Goal: Task Accomplishment & Management: Use online tool/utility

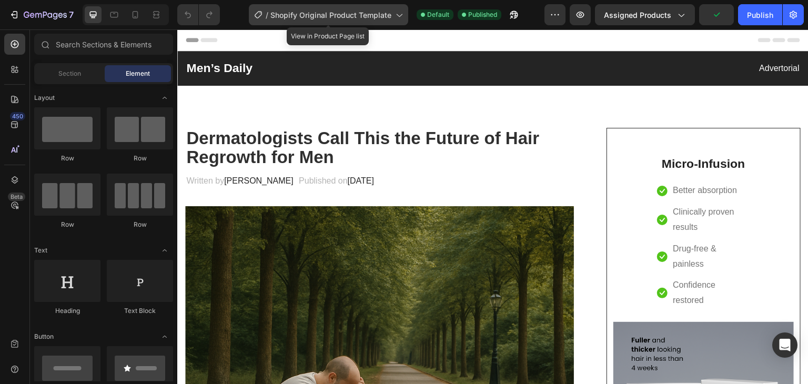
click at [396, 19] on icon at bounding box center [398, 14] width 11 height 11
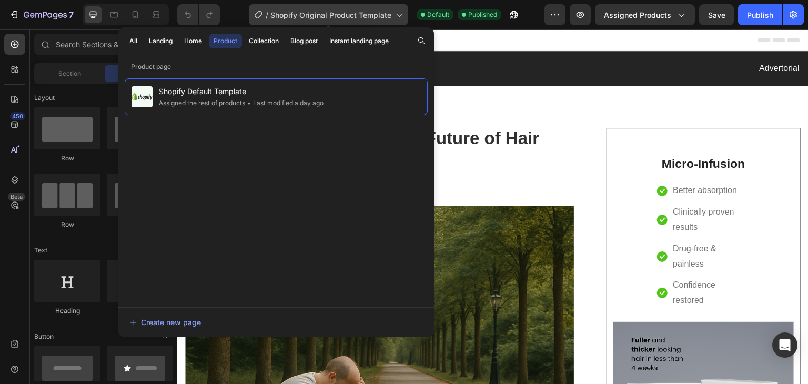
click at [396, 19] on icon at bounding box center [398, 14] width 11 height 11
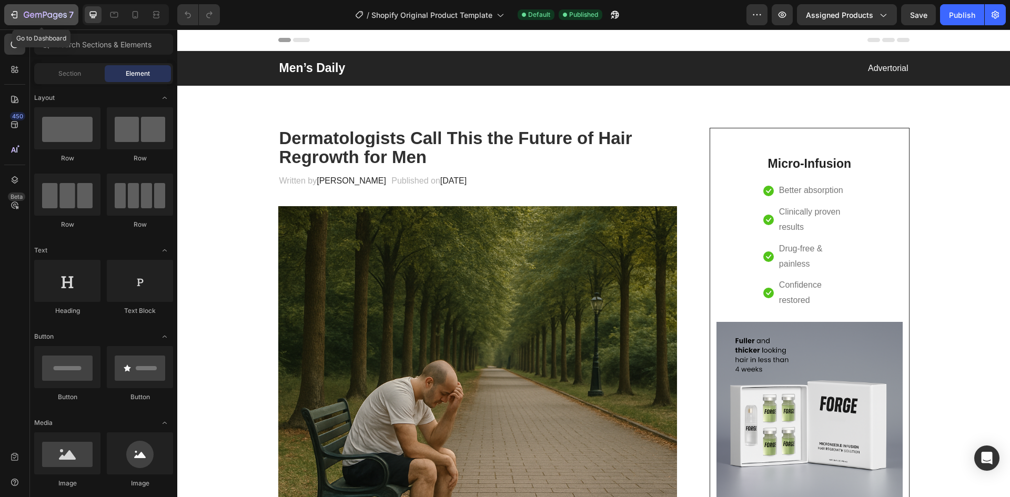
click at [14, 13] on icon "button" at bounding box center [14, 14] width 11 height 11
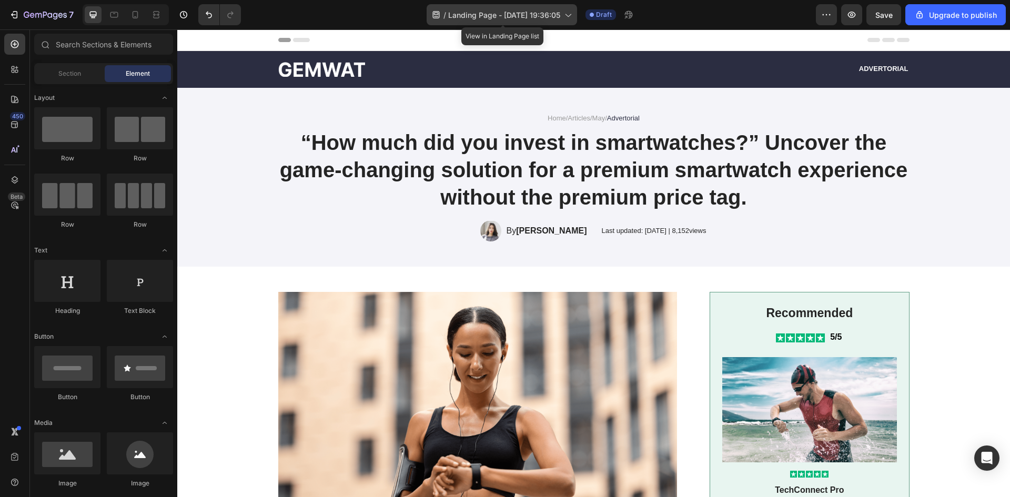
click at [553, 19] on span "Landing Page - Sep 28, 19:36:05" at bounding box center [504, 14] width 112 height 11
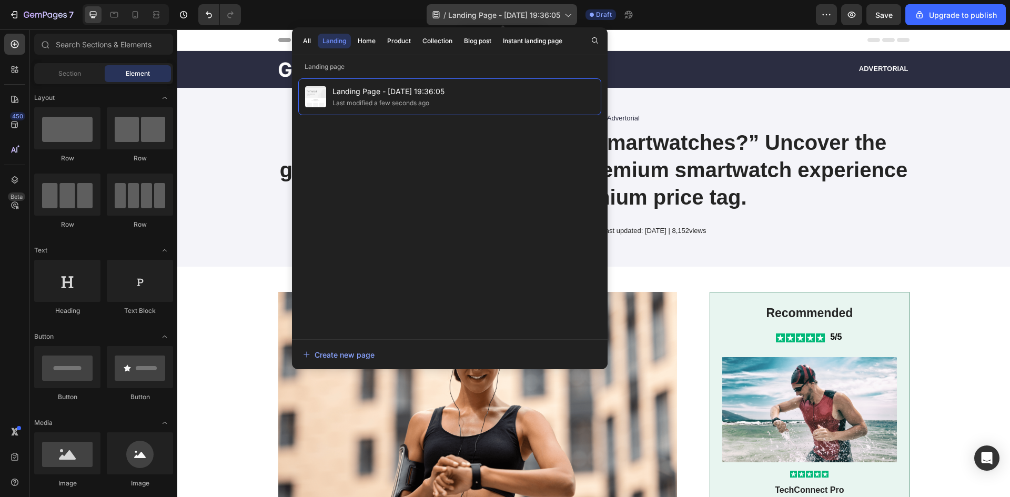
click at [553, 19] on span "Landing Page - Sep 28, 19:36:05" at bounding box center [504, 14] width 112 height 11
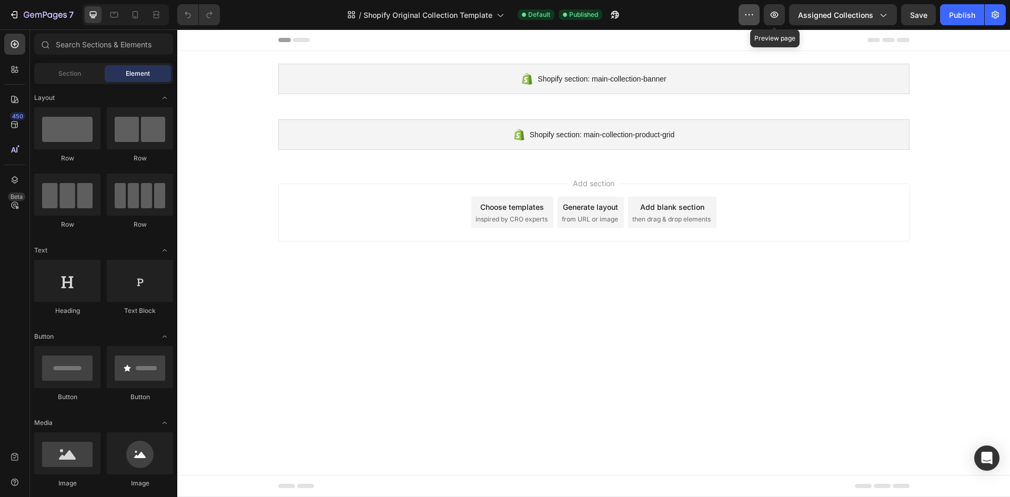
click at [756, 14] on button "button" at bounding box center [748, 14] width 21 height 21
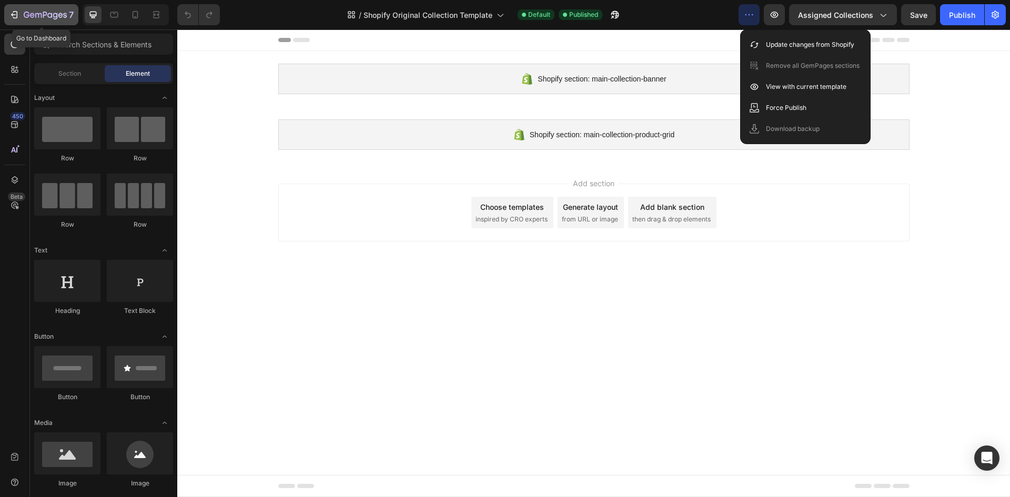
click at [14, 17] on icon "button" at bounding box center [14, 14] width 11 height 11
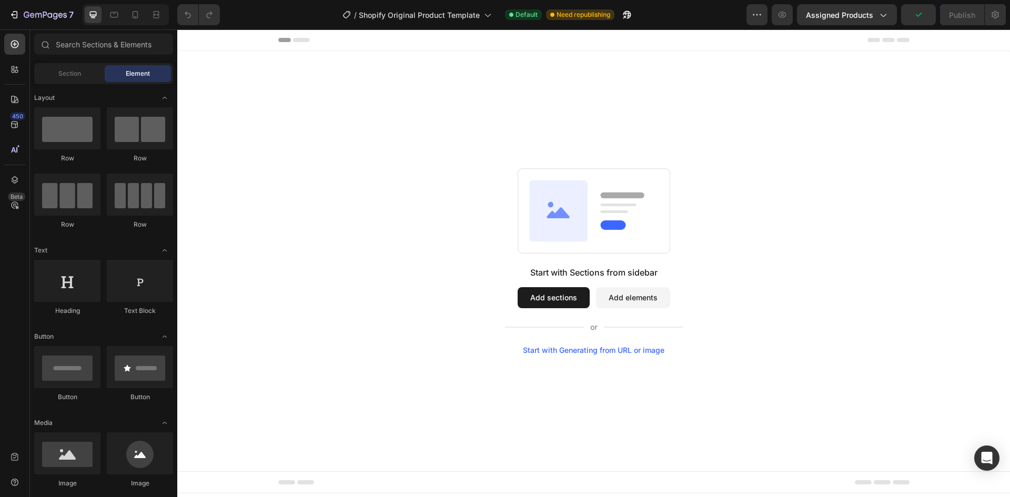
click at [300, 40] on icon at bounding box center [301, 40] width 17 height 4
click at [483, 9] on icon at bounding box center [487, 14] width 11 height 11
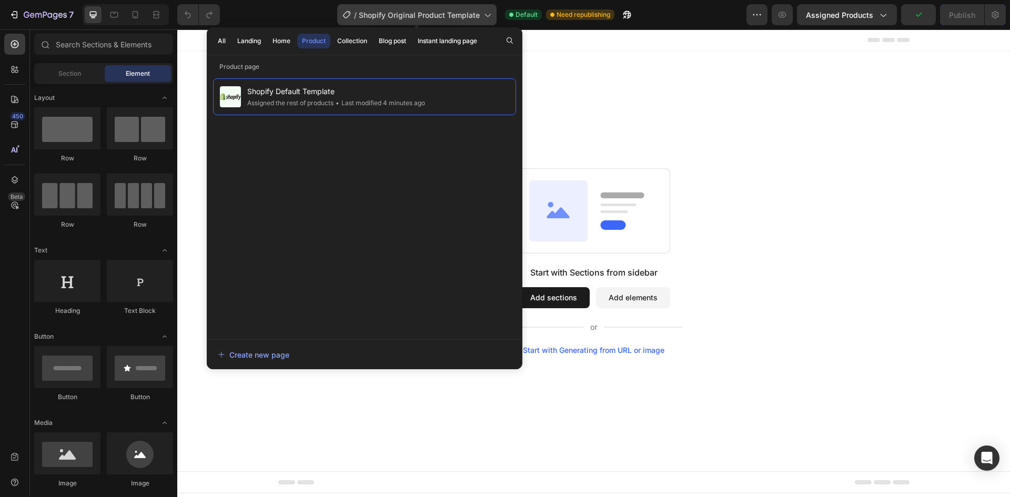
click at [483, 10] on icon at bounding box center [487, 14] width 11 height 11
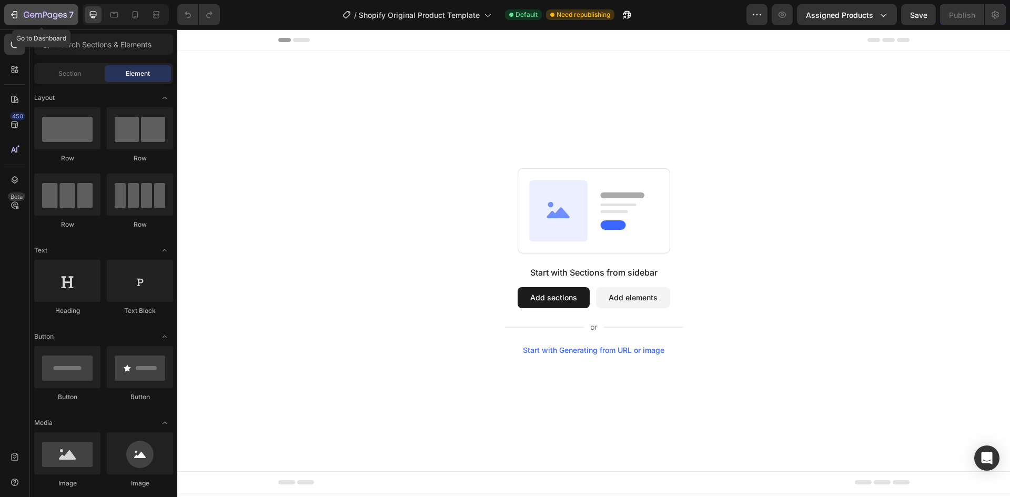
click at [16, 11] on icon "button" at bounding box center [14, 14] width 11 height 11
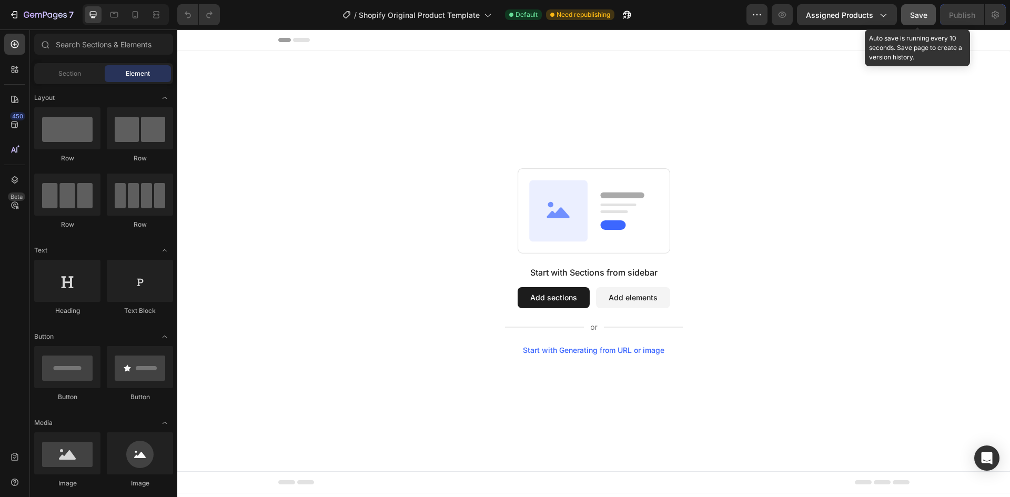
click at [918, 14] on span "Save" at bounding box center [918, 15] width 17 height 9
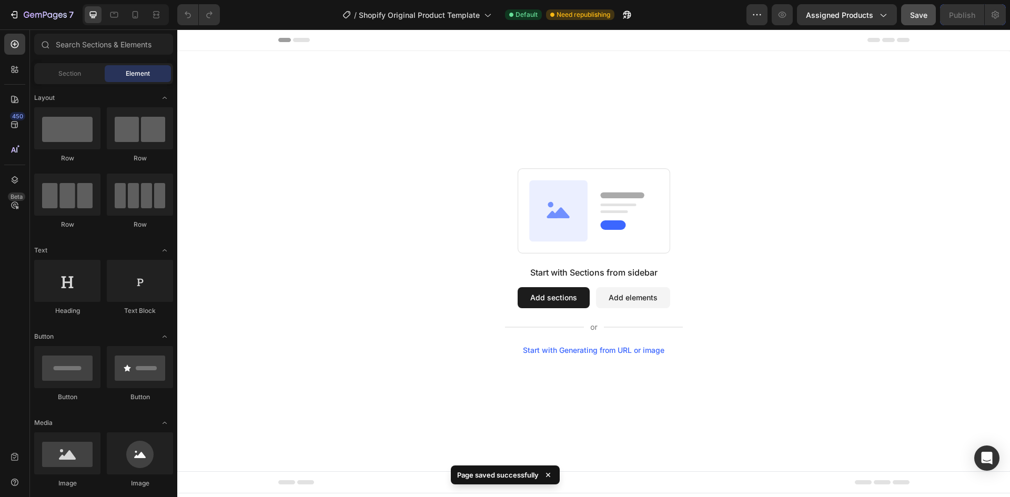
click at [578, 297] on button "Add sections" at bounding box center [553, 297] width 72 height 21
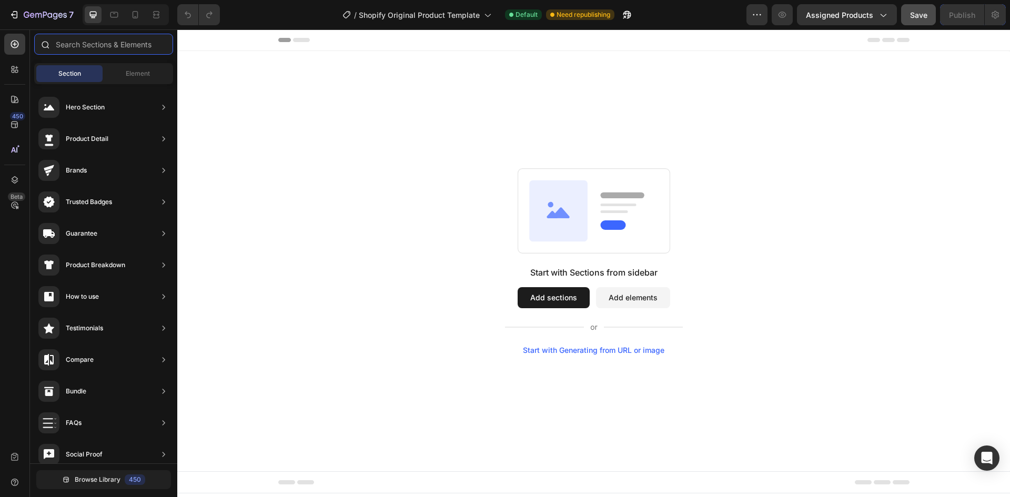
click at [127, 40] on input "text" at bounding box center [103, 44] width 139 height 21
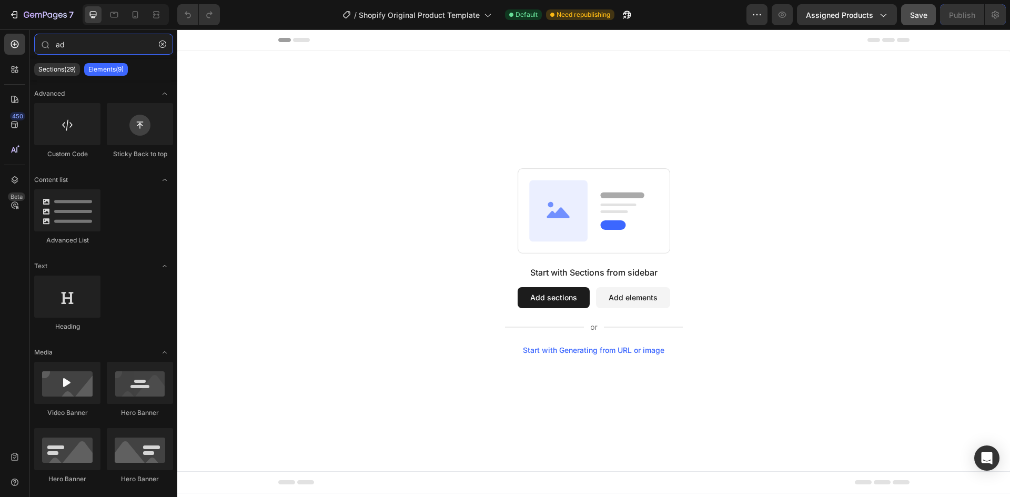
type input "a"
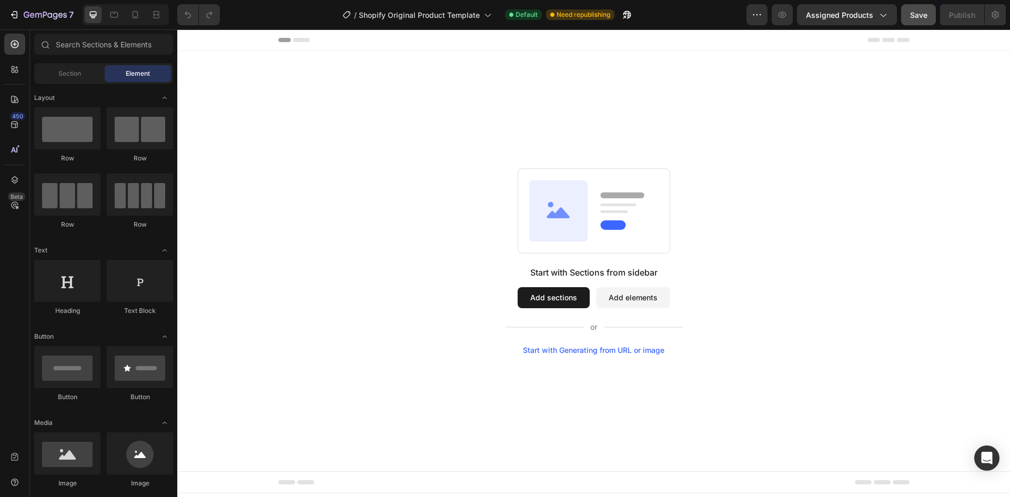
click at [0, 15] on div "7" at bounding box center [39, 14] width 78 height 21
click at [13, 10] on icon "button" at bounding box center [14, 14] width 11 height 11
click at [644, 298] on button "Add elements" at bounding box center [633, 297] width 74 height 21
click at [637, 296] on button "Add elements" at bounding box center [633, 297] width 74 height 21
click at [617, 301] on button "Add elements" at bounding box center [633, 297] width 74 height 21
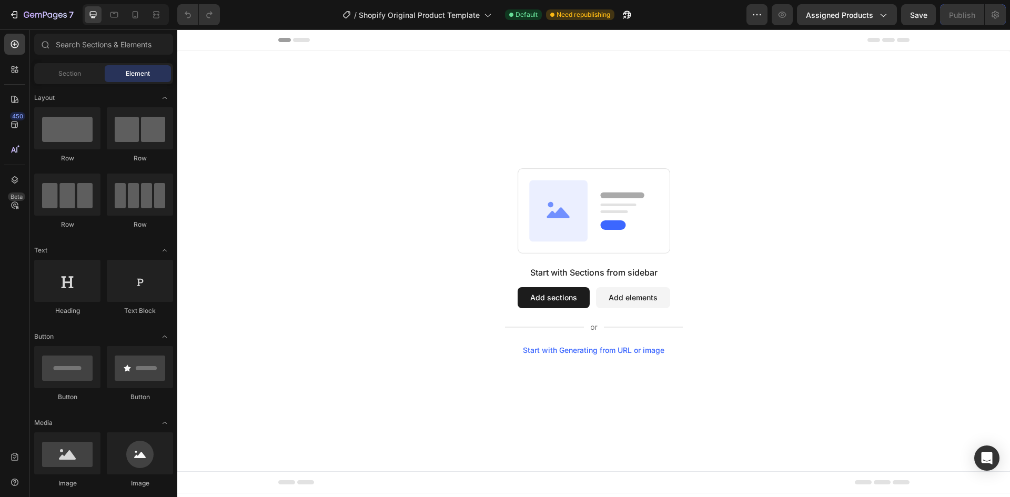
click at [553, 293] on button "Add sections" at bounding box center [553, 297] width 72 height 21
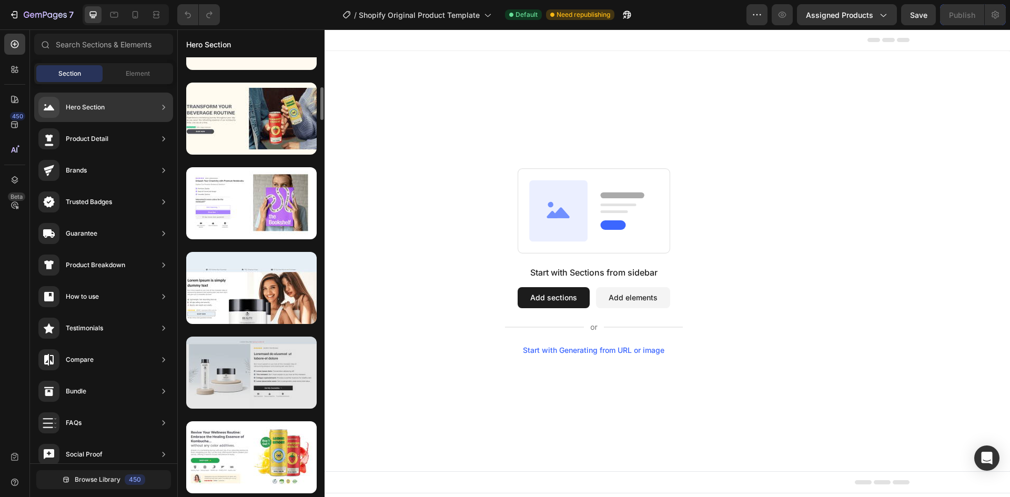
scroll to position [454, 0]
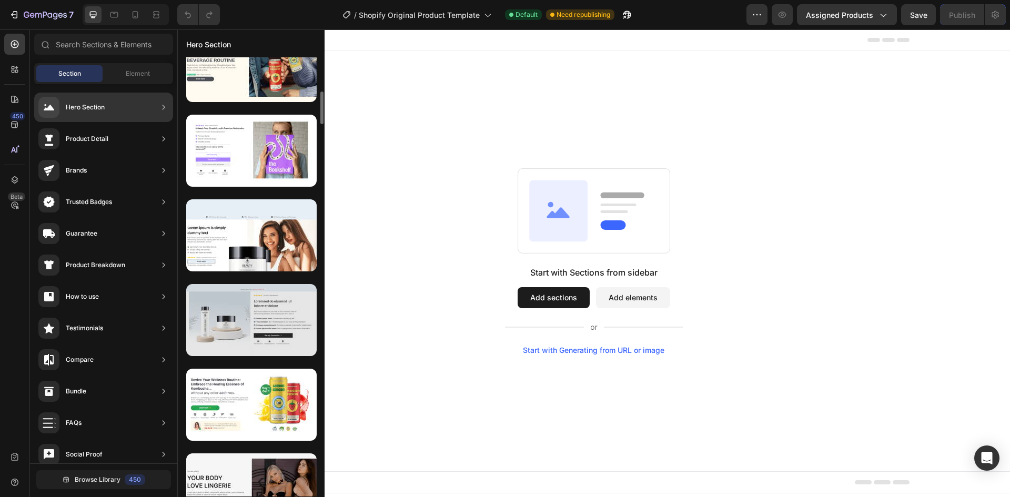
click at [268, 345] on div at bounding box center [251, 320] width 130 height 72
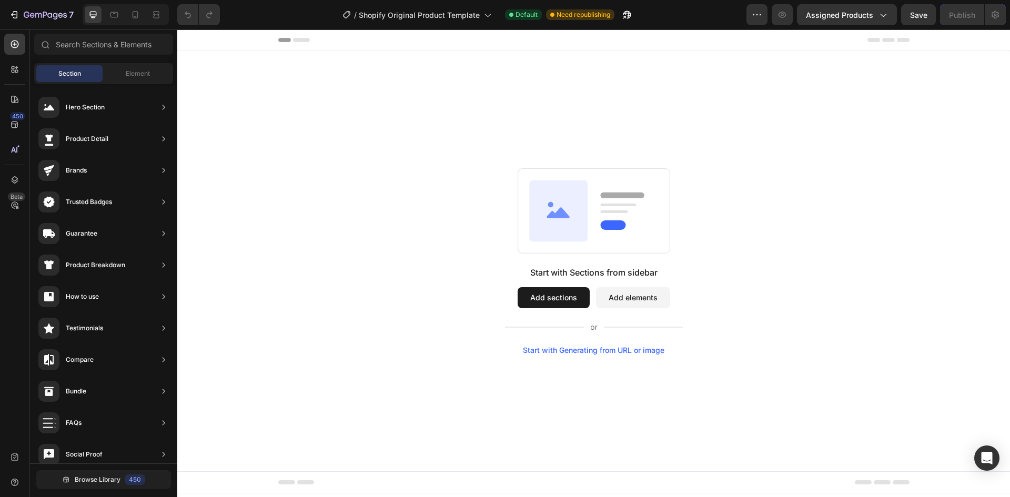
scroll to position [401, 0]
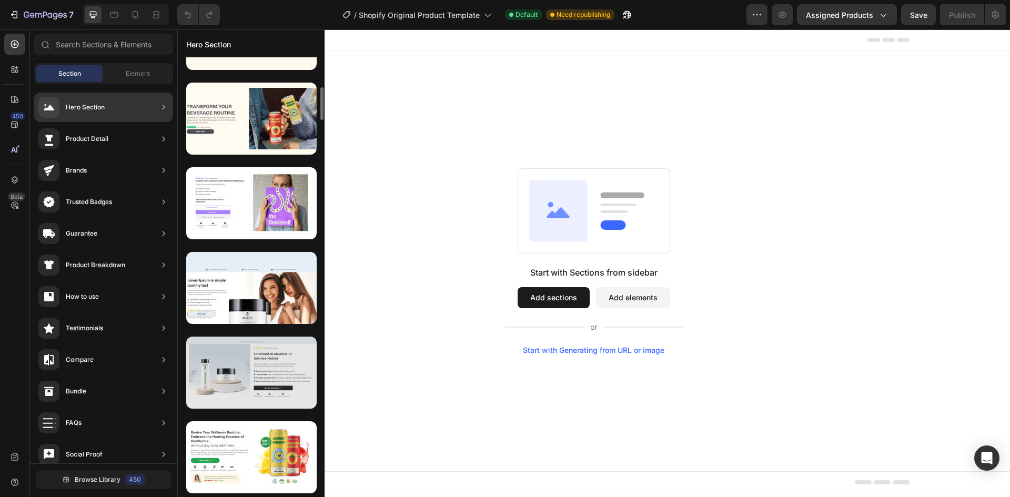
click at [255, 378] on div at bounding box center [251, 373] width 130 height 72
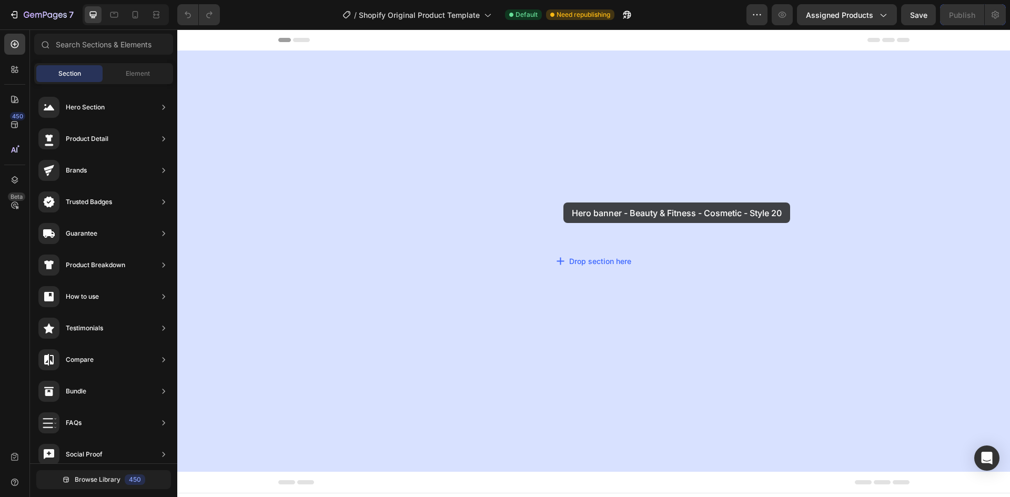
drag, startPoint x: 393, startPoint y: 314, endPoint x: 563, endPoint y: 202, distance: 203.2
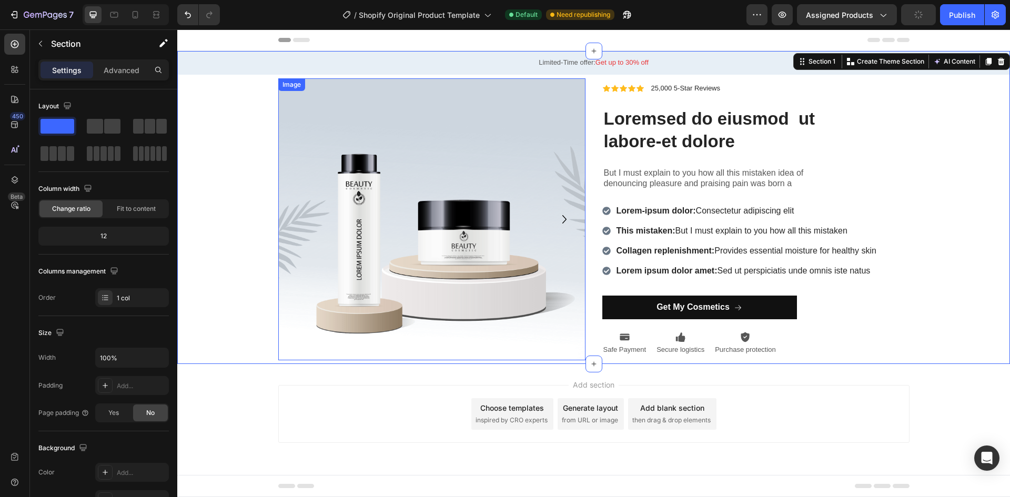
click at [451, 217] on img at bounding box center [431, 219] width 307 height 282
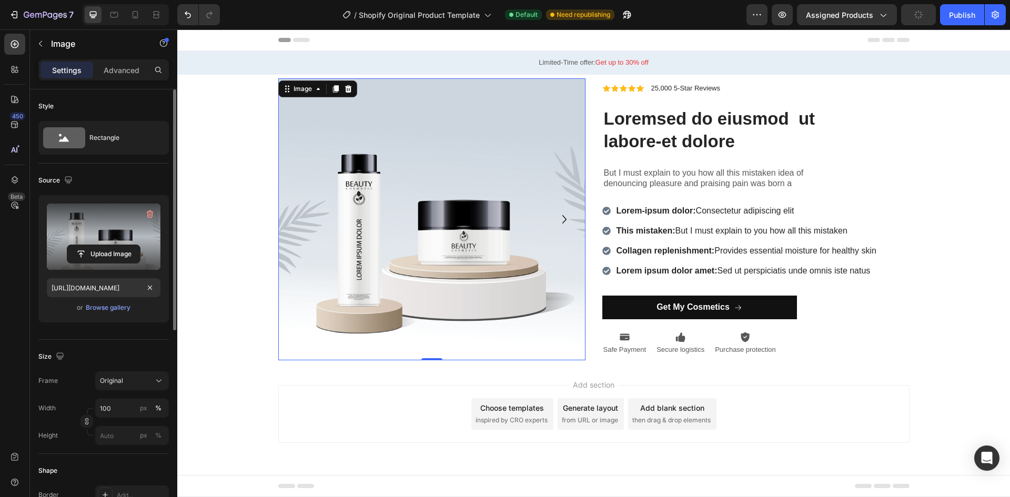
type input "[URL][DOMAIN_NAME]"
click at [91, 243] on label at bounding box center [104, 237] width 114 height 66
click at [91, 245] on input "file" at bounding box center [103, 254] width 73 height 18
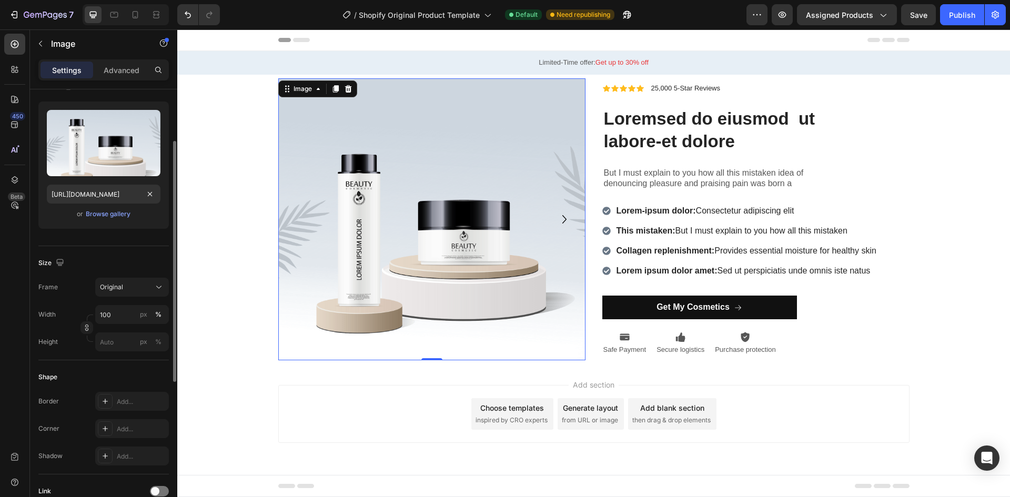
scroll to position [0, 0]
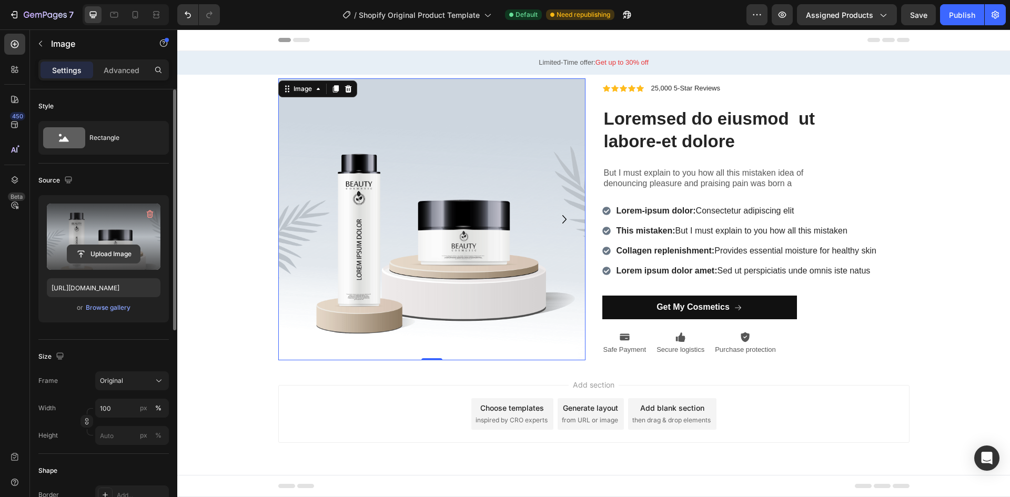
click at [118, 249] on input "file" at bounding box center [103, 254] width 73 height 18
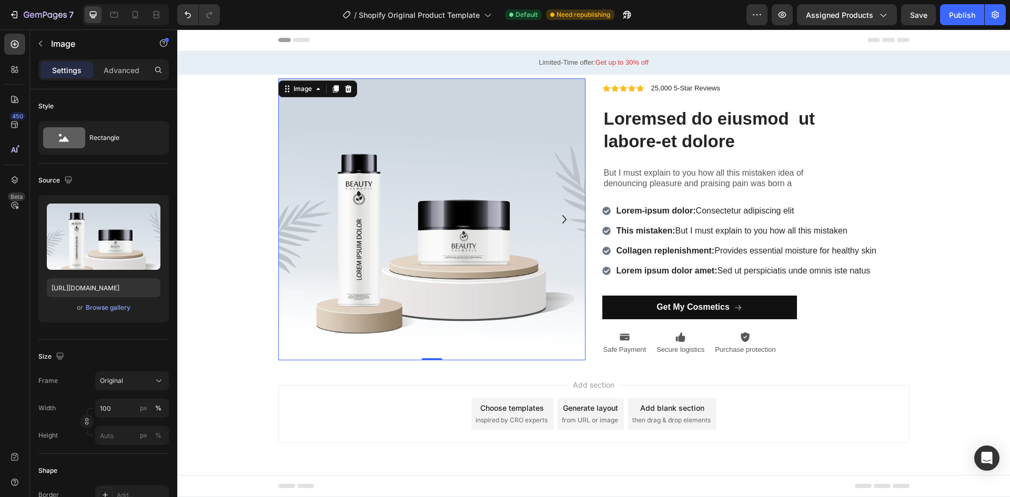
click at [356, 88] on div "Image" at bounding box center [317, 88] width 79 height 17
click at [350, 90] on icon at bounding box center [347, 88] width 7 height 7
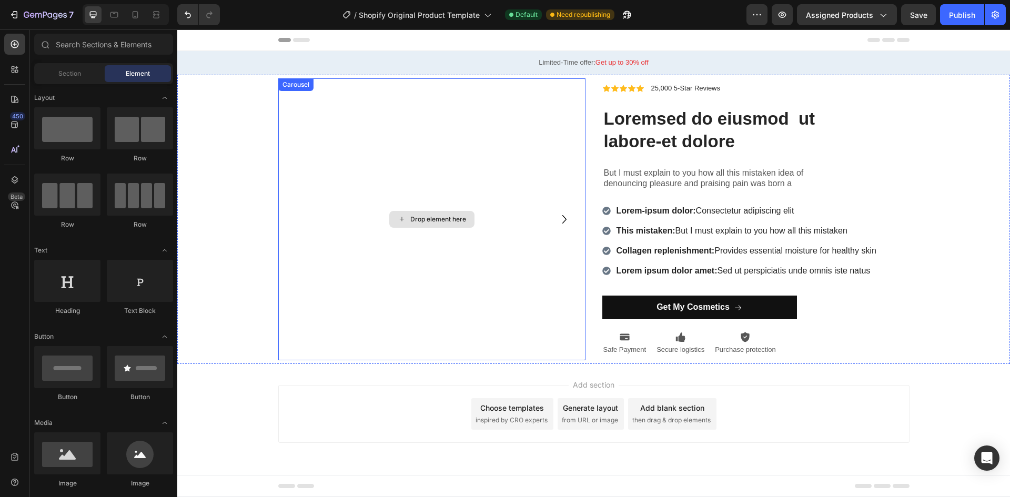
click at [438, 220] on div "Drop element here" at bounding box center [438, 219] width 56 height 8
click at [428, 266] on div "Drop element here" at bounding box center [431, 219] width 307 height 282
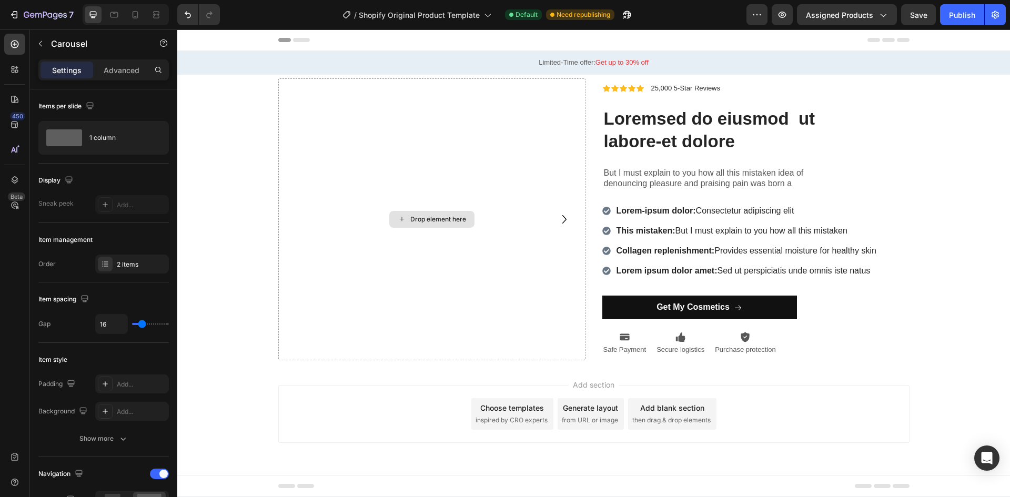
click at [416, 211] on div "Drop element here" at bounding box center [431, 219] width 85 height 17
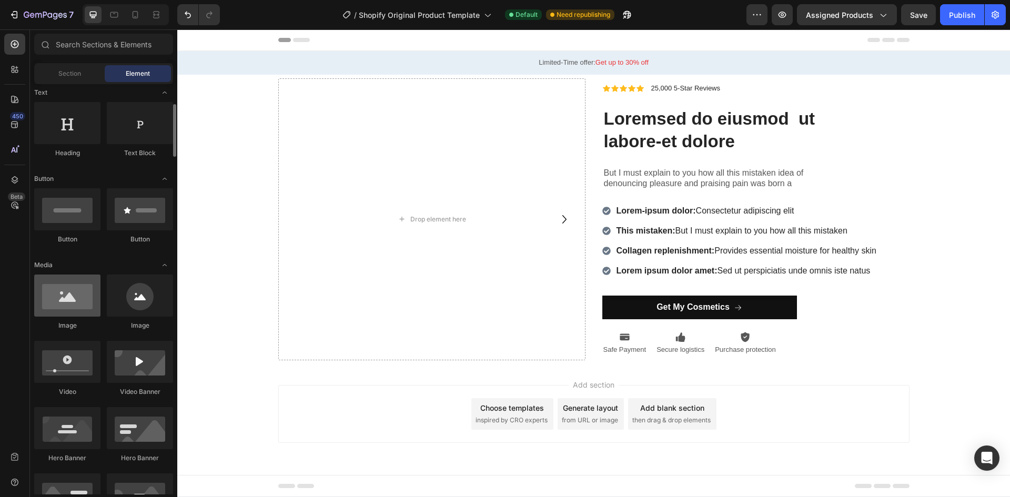
scroll to position [210, 0]
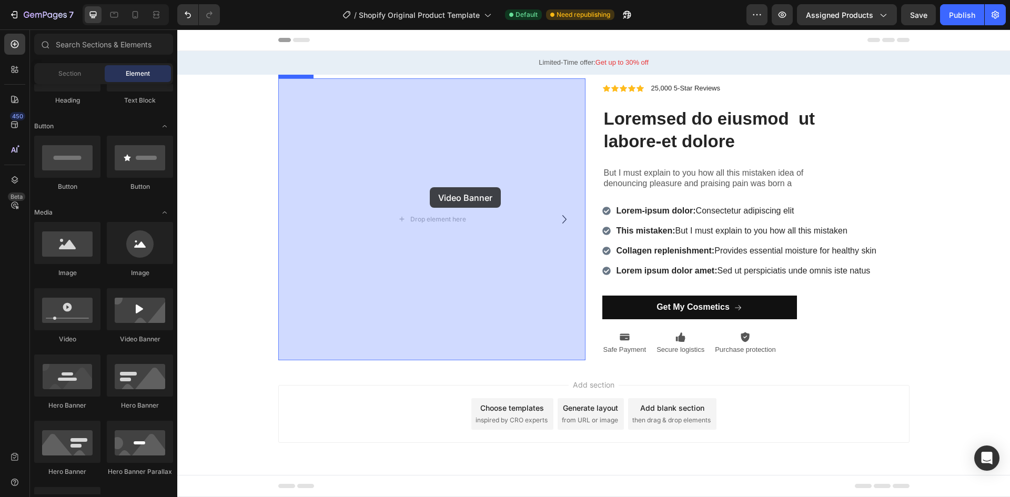
drag, startPoint x: 307, startPoint y: 348, endPoint x: 430, endPoint y: 187, distance: 201.8
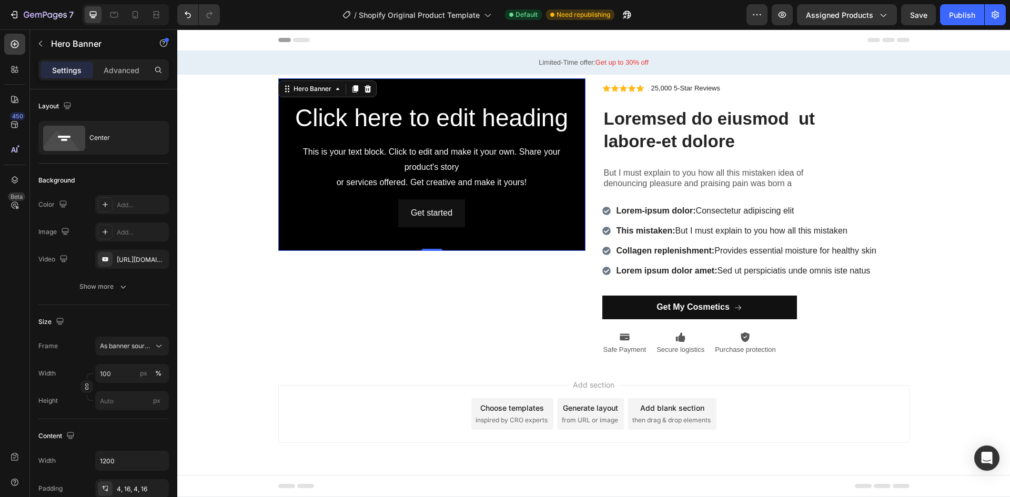
click at [493, 236] on div "Background Image" at bounding box center [431, 164] width 307 height 173
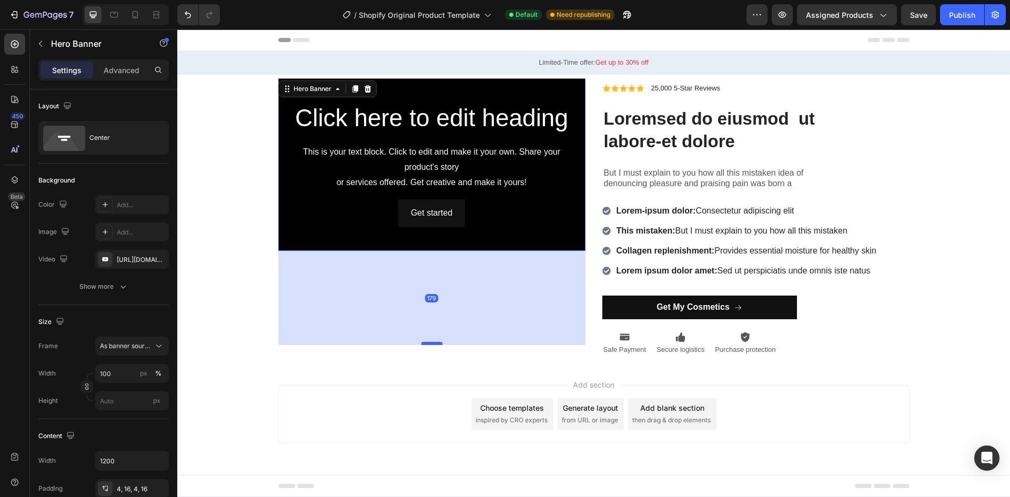
drag, startPoint x: 434, startPoint y: 250, endPoint x: 432, endPoint y: 344, distance: 94.1
click at [432, 344] on div at bounding box center [431, 343] width 21 height 3
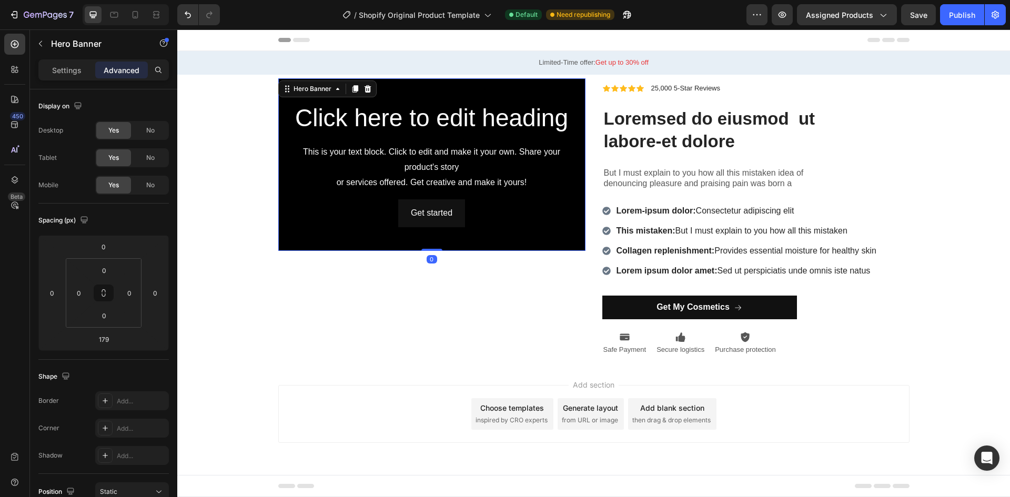
drag, startPoint x: 432, startPoint y: 344, endPoint x: 439, endPoint y: 242, distance: 102.2
click at [439, 242] on div "Click here to edit heading Heading This is your text block. Click to edit and m…" at bounding box center [431, 164] width 307 height 173
type input "0"
click at [439, 238] on div "Background Image" at bounding box center [431, 164] width 307 height 173
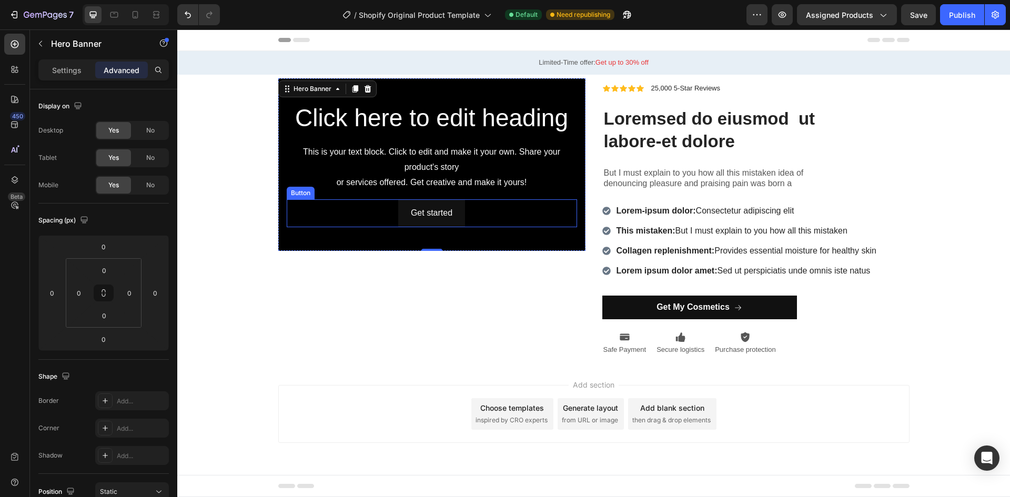
click at [500, 213] on div "Get started Button" at bounding box center [432, 213] width 290 height 28
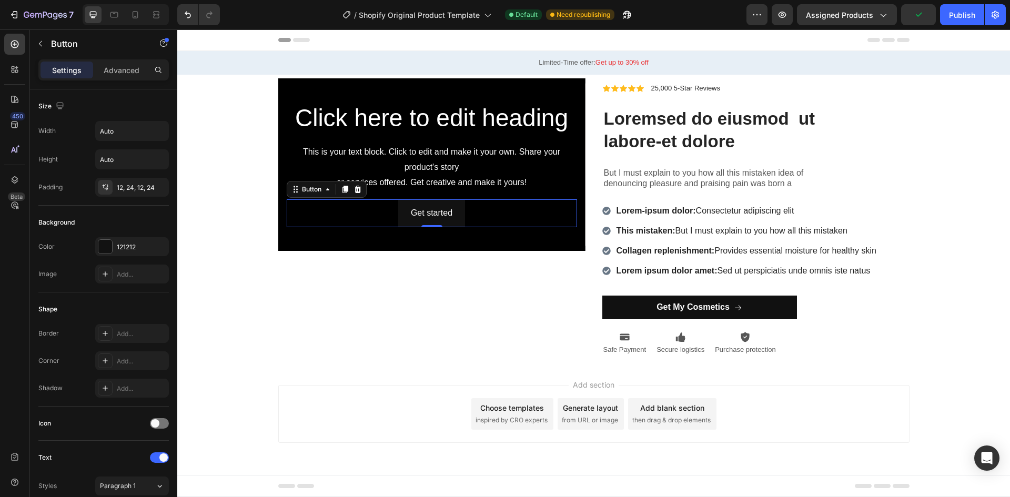
drag, startPoint x: 355, startPoint y: 188, endPoint x: 370, endPoint y: 181, distance: 15.8
click at [355, 187] on icon at bounding box center [357, 189] width 7 height 7
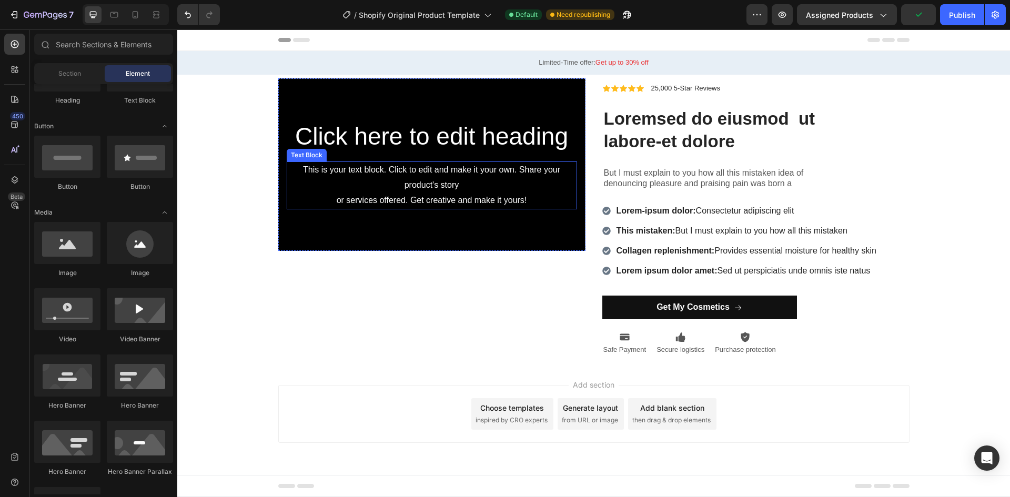
click at [412, 185] on div "This is your text block. Click to edit and make it your own. Share your product…" at bounding box center [432, 184] width 290 height 47
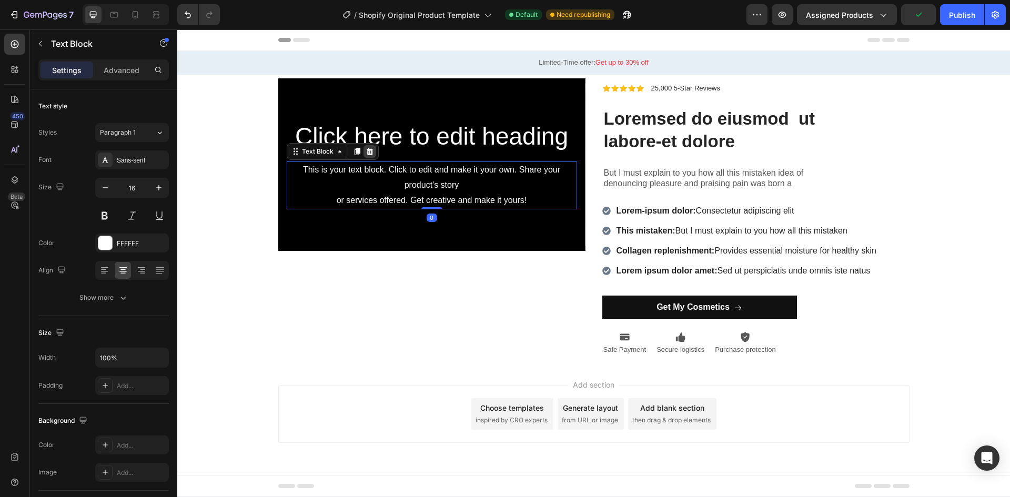
click at [367, 150] on icon at bounding box center [369, 151] width 7 height 7
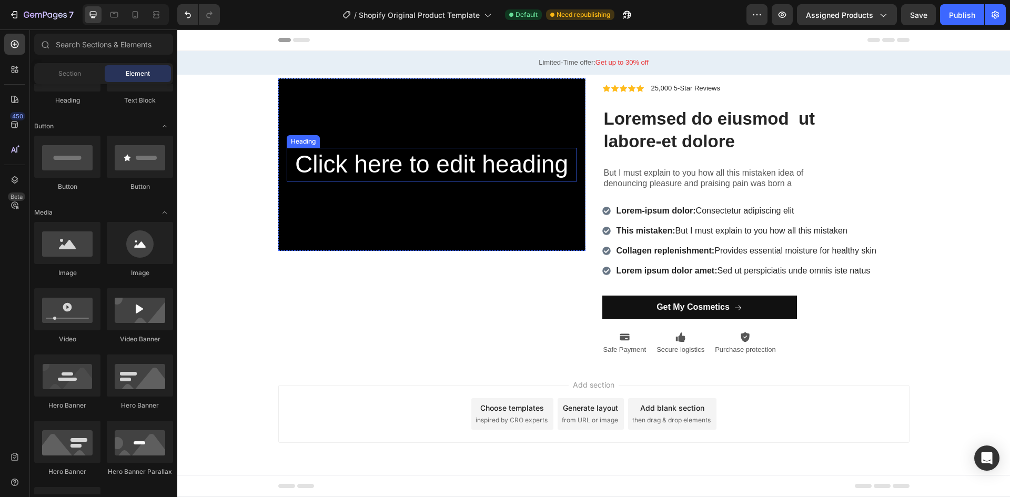
click at [408, 171] on h2 "Click here to edit heading" at bounding box center [432, 165] width 290 height 34
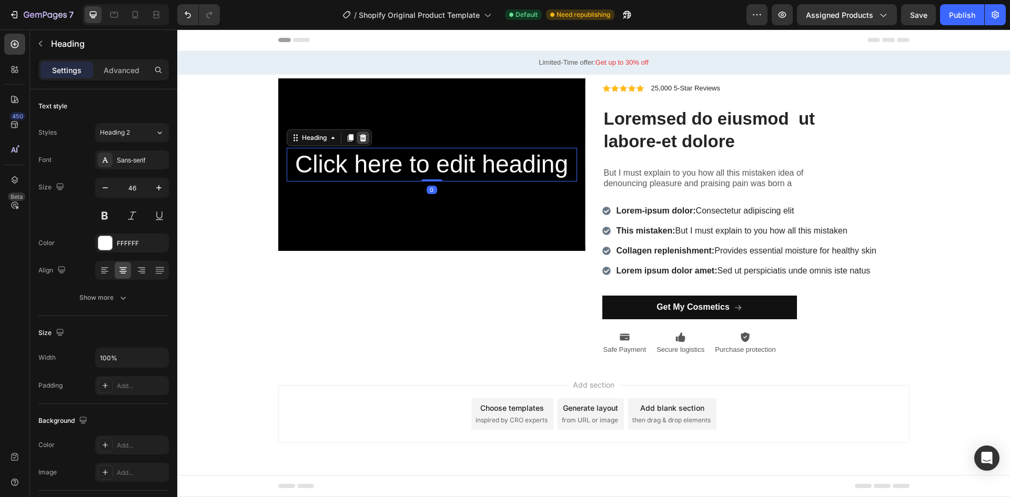
click at [368, 140] on div at bounding box center [363, 137] width 13 height 13
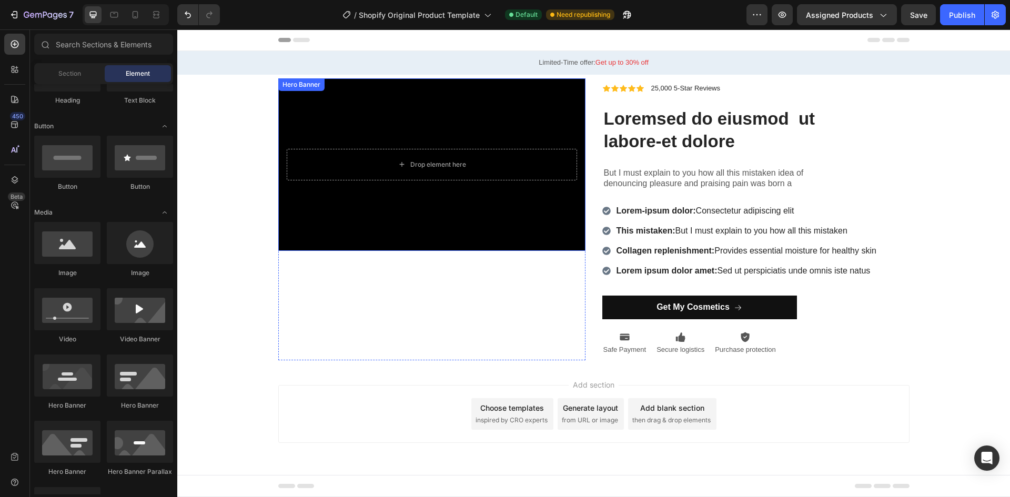
click at [375, 115] on div "Background Image" at bounding box center [431, 164] width 307 height 173
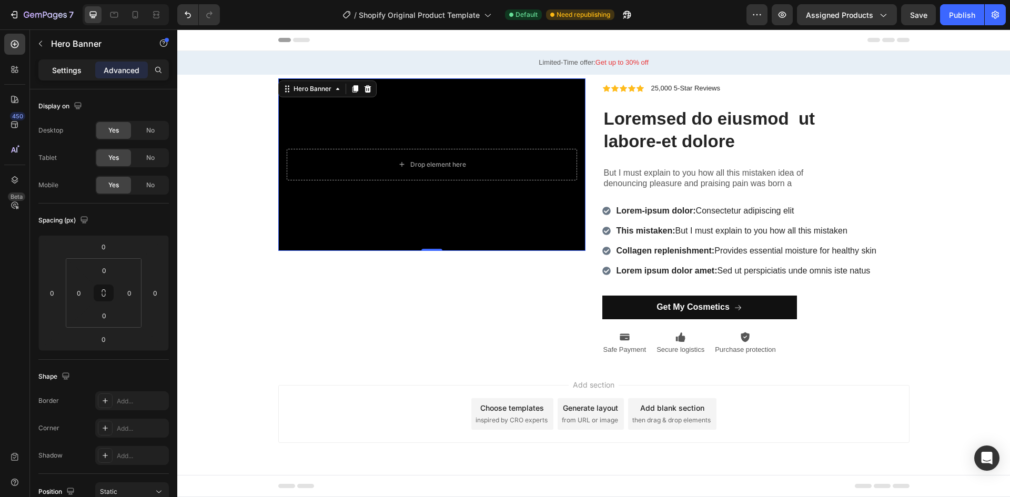
click at [72, 74] on p "Settings" at bounding box center [66, 70] width 29 height 11
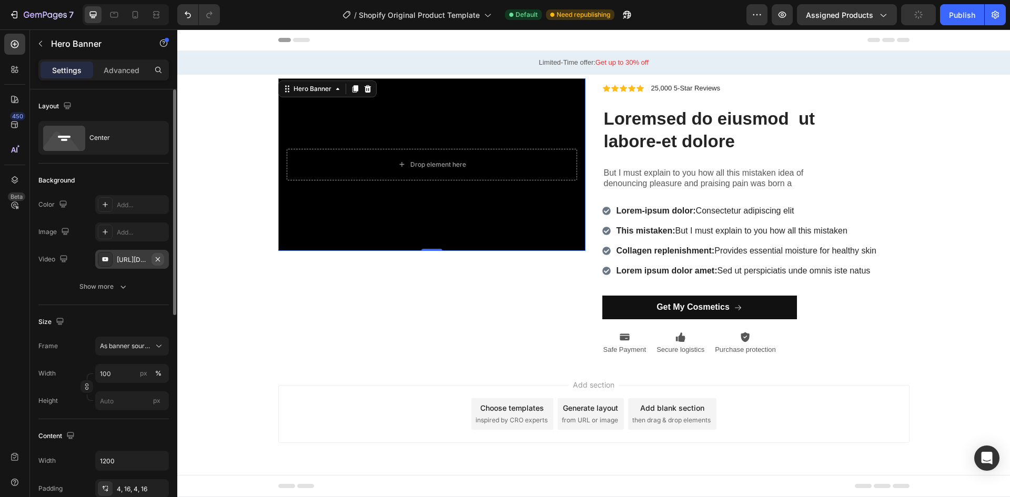
click at [160, 260] on icon "button" at bounding box center [158, 259] width 8 height 8
type input "Auto"
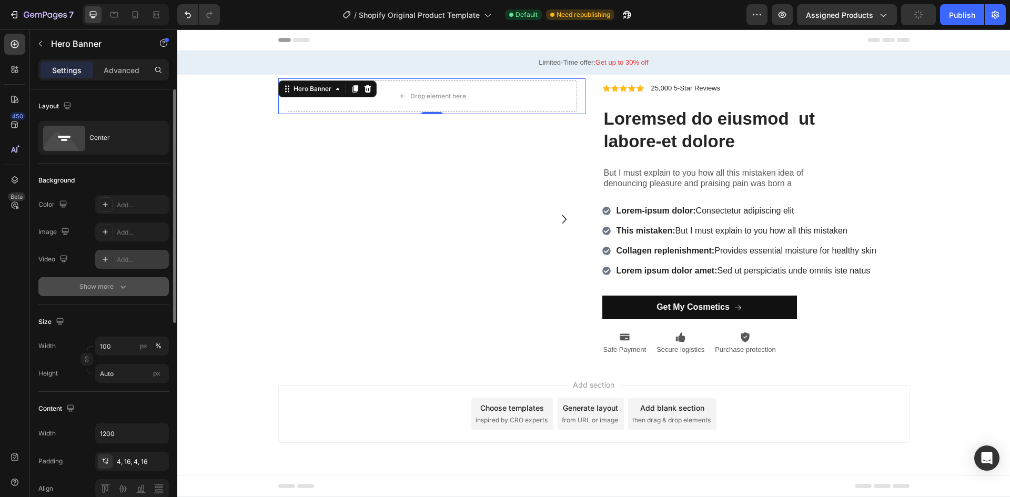
click at [111, 289] on div "Show more" at bounding box center [103, 286] width 49 height 11
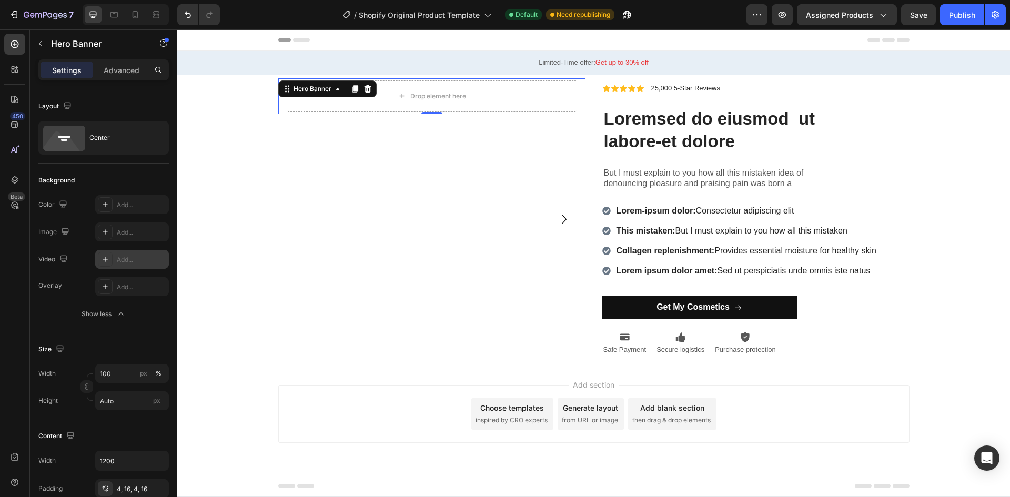
click at [105, 258] on icon at bounding box center [105, 259] width 8 height 8
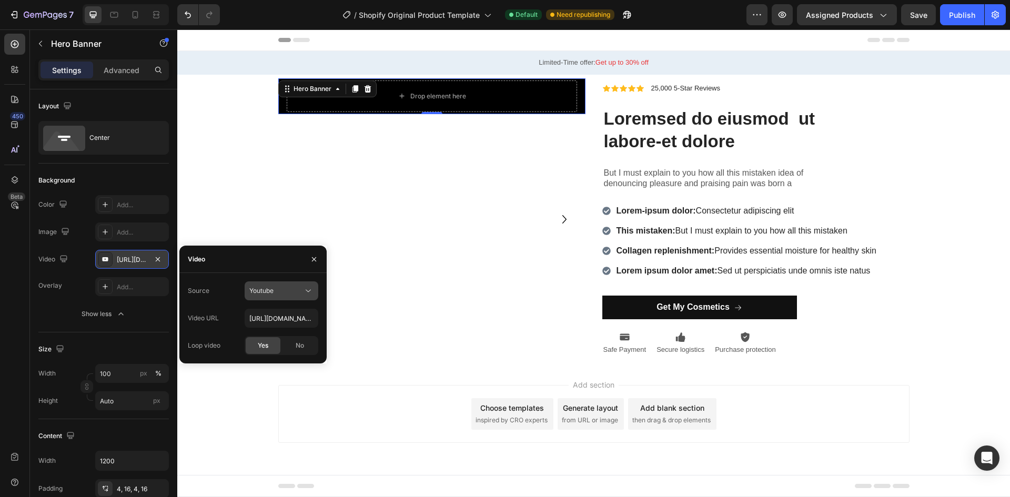
click at [267, 293] on span "Youtube" at bounding box center [261, 291] width 24 height 8
click at [267, 292] on span "Youtube" at bounding box center [261, 291] width 24 height 8
click at [272, 290] on span "Youtube" at bounding box center [261, 291] width 24 height 8
click at [271, 311] on div "Video hosting" at bounding box center [271, 317] width 86 height 20
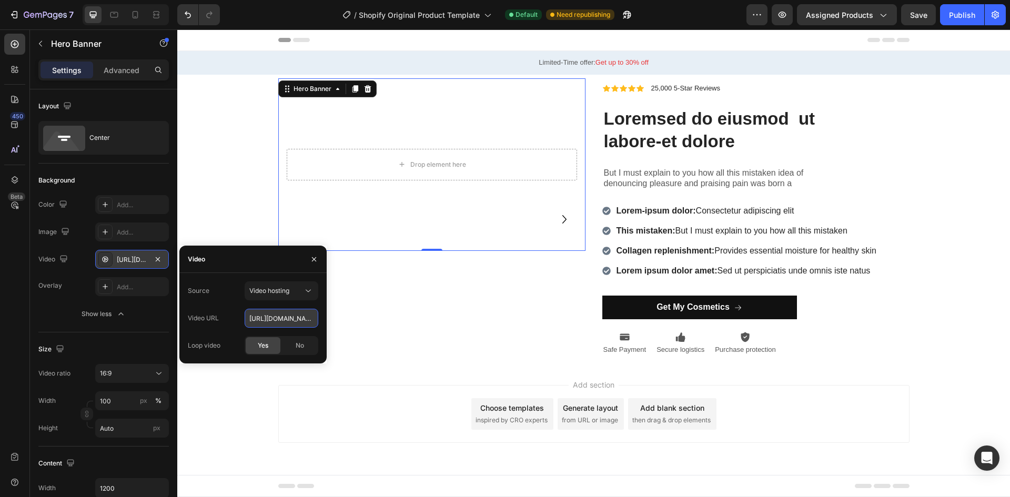
click at [284, 314] on input "[URL][DOMAIN_NAME]" at bounding box center [282, 318] width 74 height 19
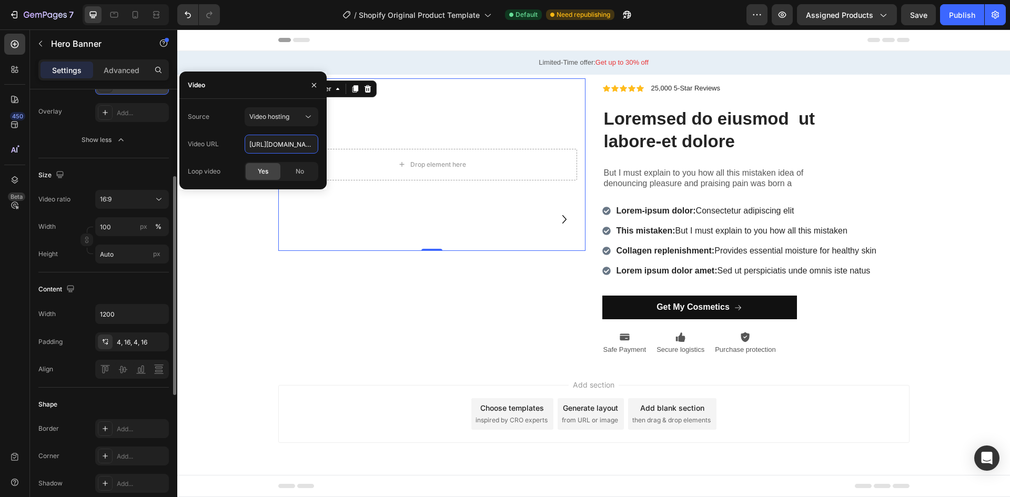
scroll to position [0, 0]
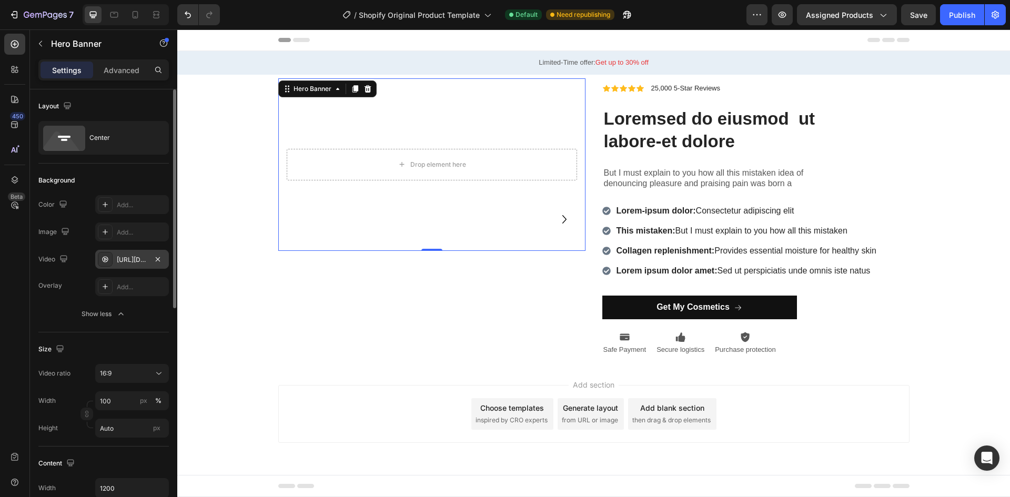
click at [70, 278] on div "Overlay Add..." at bounding box center [103, 286] width 130 height 19
click at [104, 259] on icon at bounding box center [105, 259] width 8 height 8
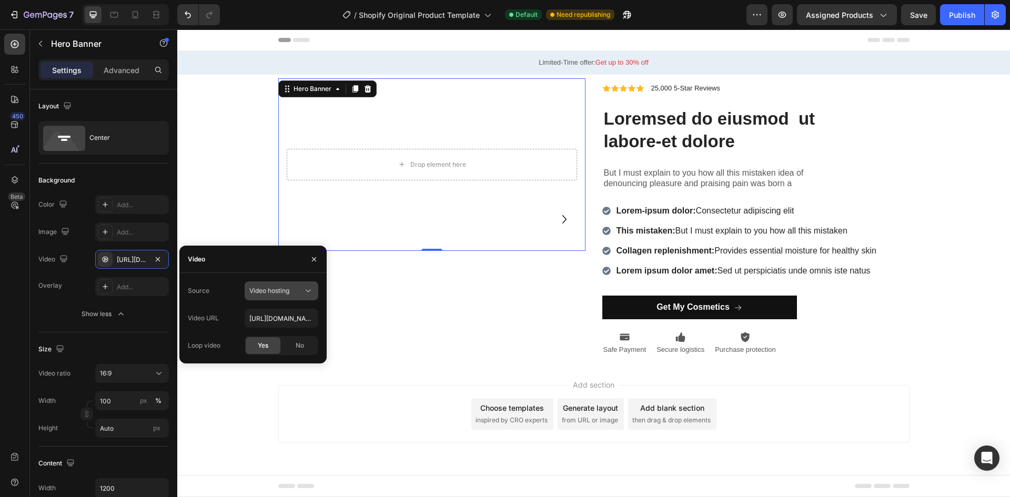
click at [281, 291] on span "Video hosting" at bounding box center [269, 291] width 40 height 8
click at [293, 321] on input "[URL][DOMAIN_NAME]" at bounding box center [282, 318] width 74 height 19
paste input "1962e18de28846a29c4d0c6d2e3c388a"
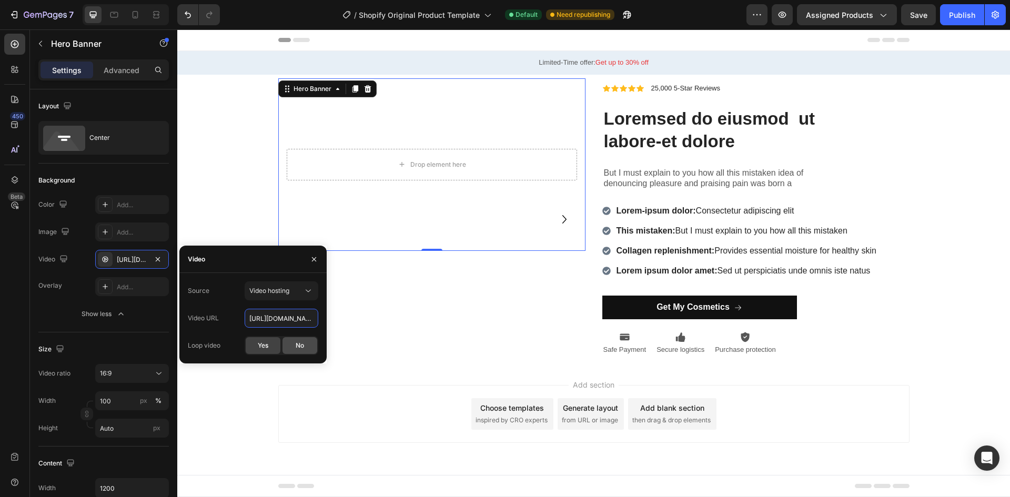
type input "[URL][DOMAIN_NAME]"
click at [70, 293] on div "Overlay Add..." at bounding box center [103, 286] width 130 height 19
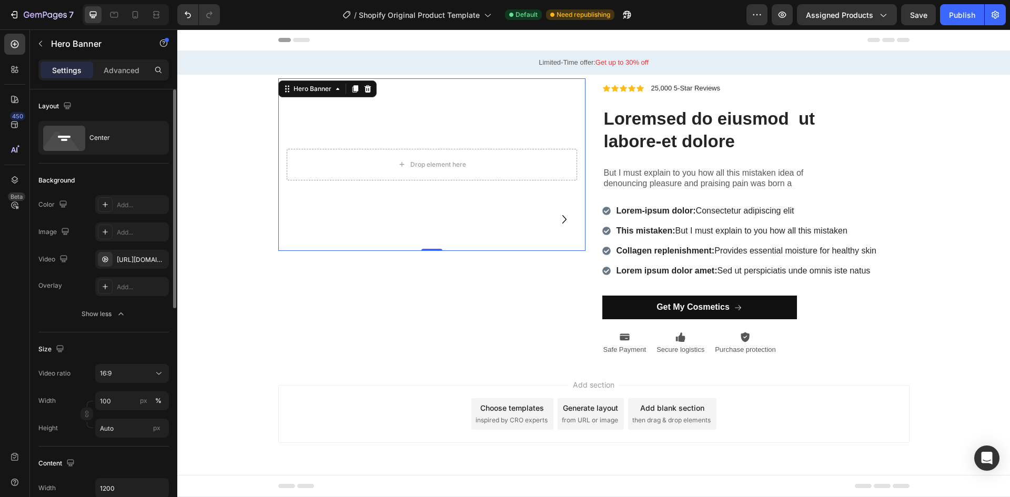
scroll to position [0, 0]
click at [129, 7] on div at bounding box center [135, 14] width 17 height 17
type input "100%"
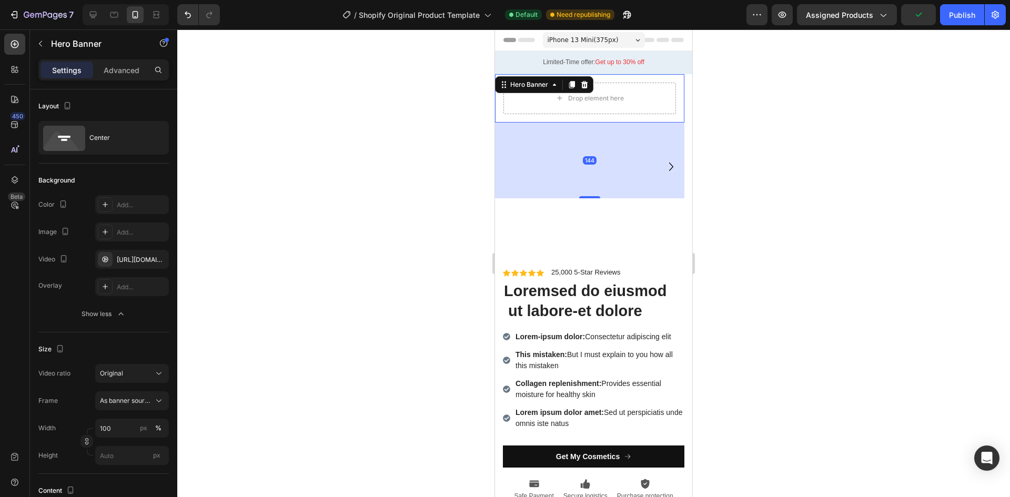
drag, startPoint x: 583, startPoint y: 121, endPoint x: 577, endPoint y: 197, distance: 75.9
click at [577, 123] on div "144" at bounding box center [589, 123] width 189 height 0
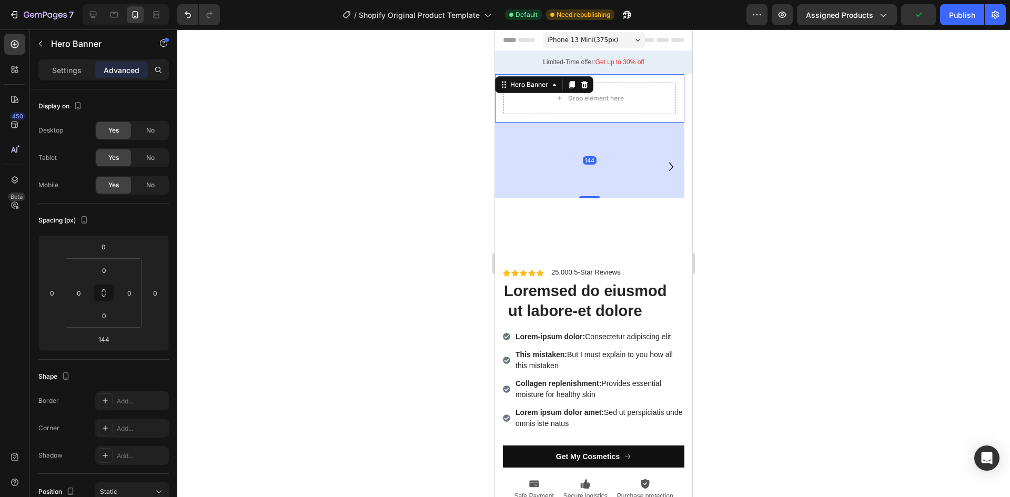
drag, startPoint x: 577, startPoint y: 197, endPoint x: 580, endPoint y: 114, distance: 83.7
click at [580, 114] on div "Drop element here Hero Banner 144" at bounding box center [589, 98] width 189 height 48
click at [682, 119] on div "Drop element here" at bounding box center [589, 98] width 189 height 48
click at [676, 113] on div "Drop element here" at bounding box center [589, 98] width 189 height 48
click at [112, 13] on icon at bounding box center [114, 14] width 11 height 11
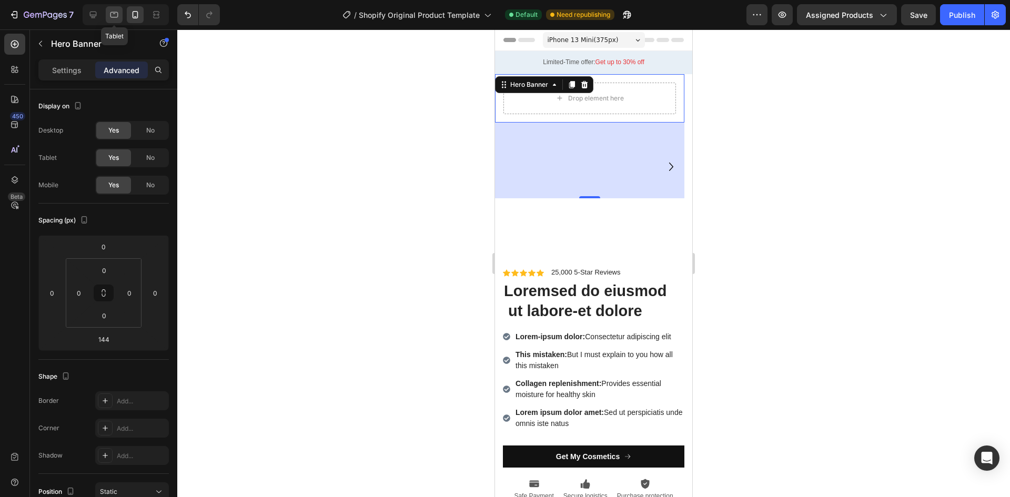
type input "0"
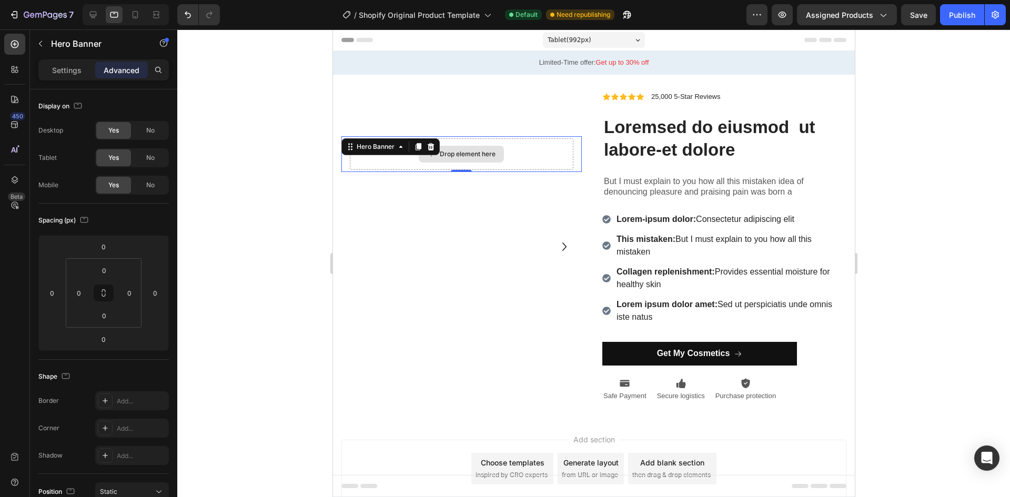
click at [548, 148] on div "Drop element here" at bounding box center [460, 154] width 223 height 32
click at [429, 145] on icon at bounding box center [430, 146] width 7 height 7
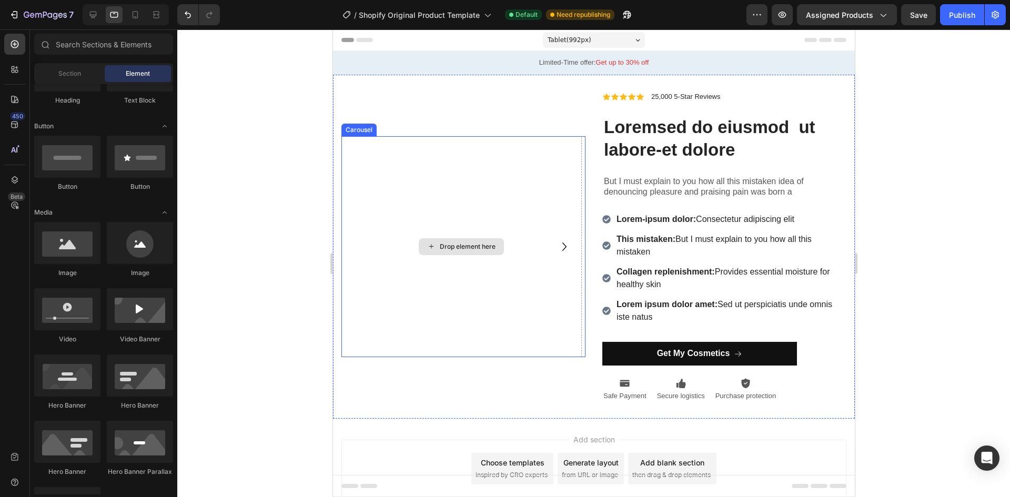
click at [456, 252] on div "Drop element here" at bounding box center [460, 246] width 85 height 17
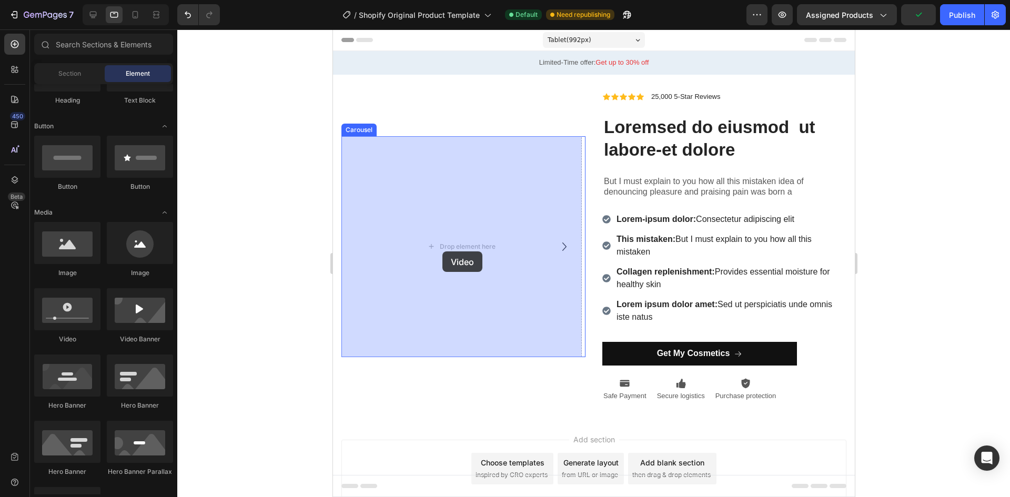
drag, startPoint x: 412, startPoint y: 343, endPoint x: 442, endPoint y: 251, distance: 96.1
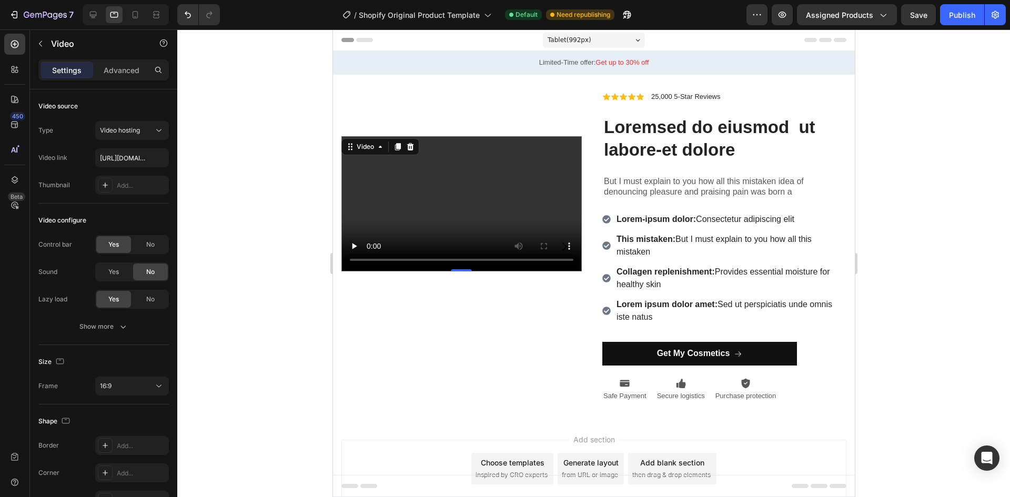
click at [463, 202] on video at bounding box center [461, 203] width 240 height 135
click at [134, 136] on button "Video hosting" at bounding box center [132, 130] width 74 height 19
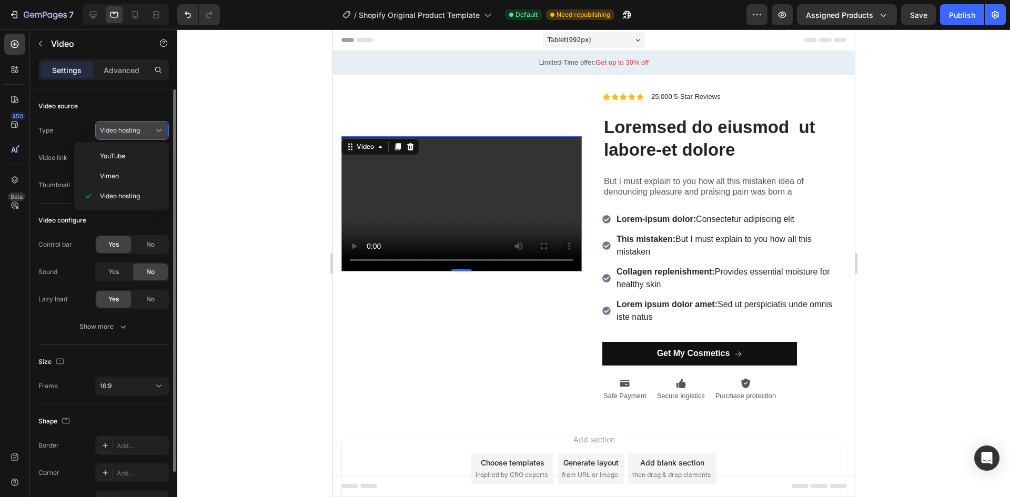
click at [136, 135] on span "Video hosting" at bounding box center [120, 130] width 40 height 9
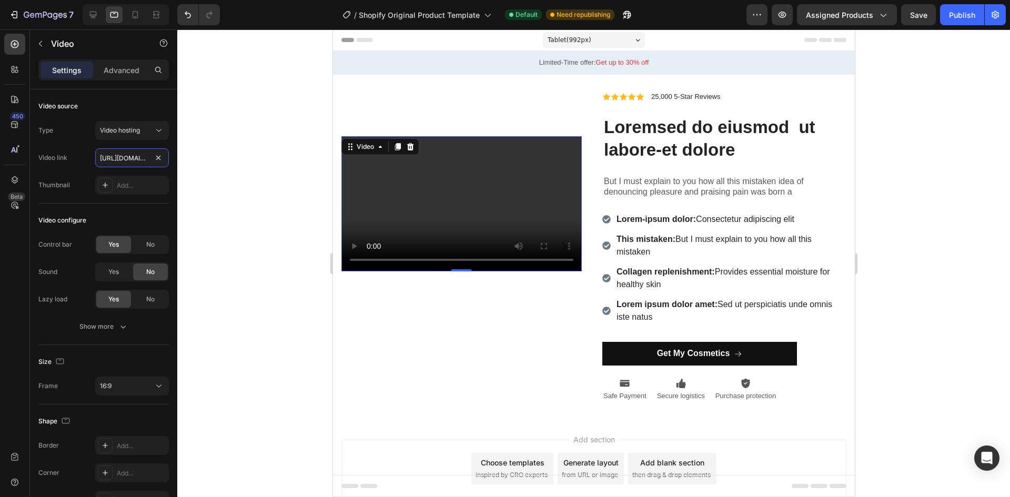
click at [128, 157] on input "[URL][DOMAIN_NAME]" at bounding box center [132, 157] width 74 height 19
paste input "1962e18de28846a29c4d0c6d2e3c388a"
type input "[URL][DOMAIN_NAME]"
click at [70, 182] on div "Thumbnail Add..." at bounding box center [103, 185] width 130 height 19
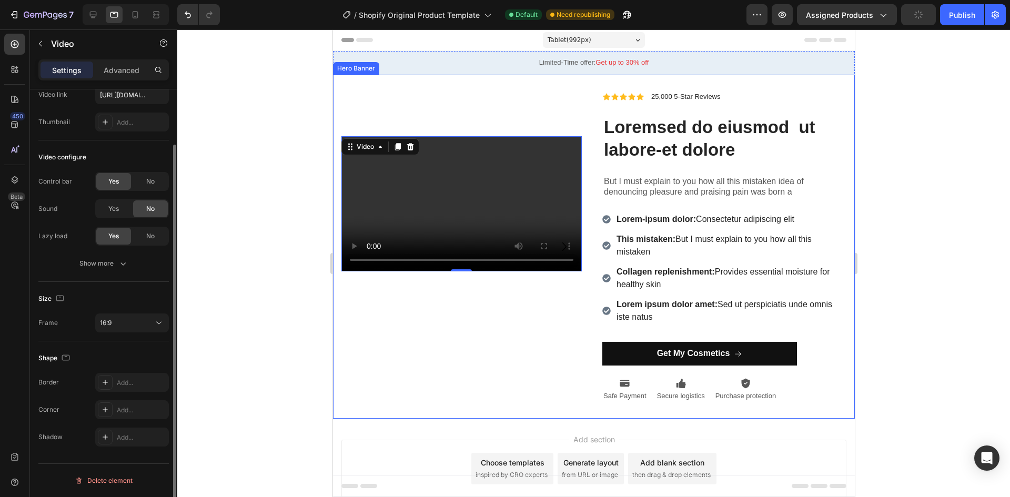
scroll to position [0, 0]
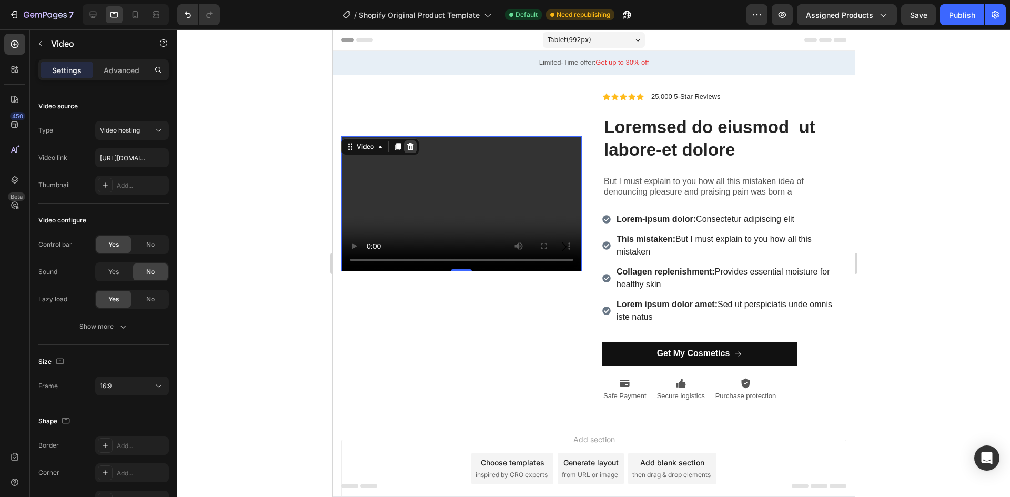
click at [410, 148] on icon at bounding box center [409, 146] width 7 height 7
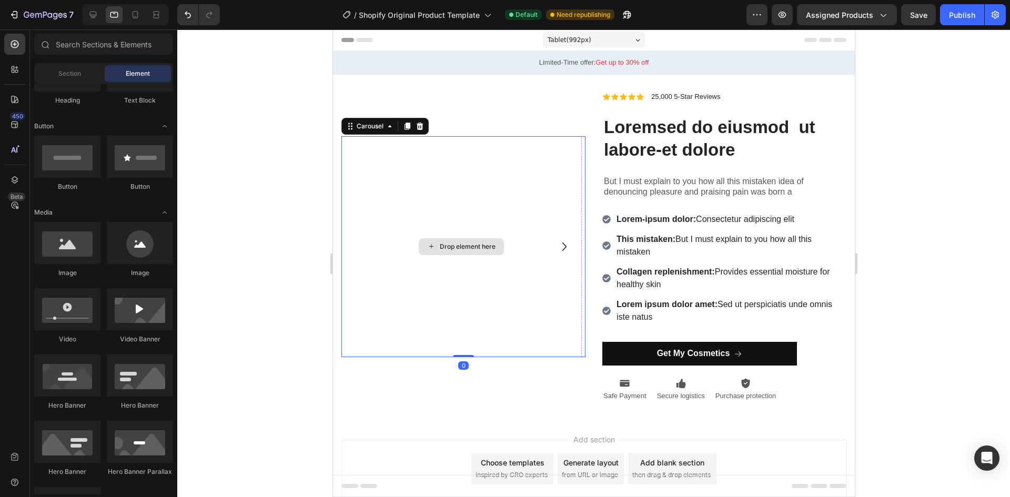
click at [446, 209] on div "Drop element here" at bounding box center [461, 246] width 240 height 221
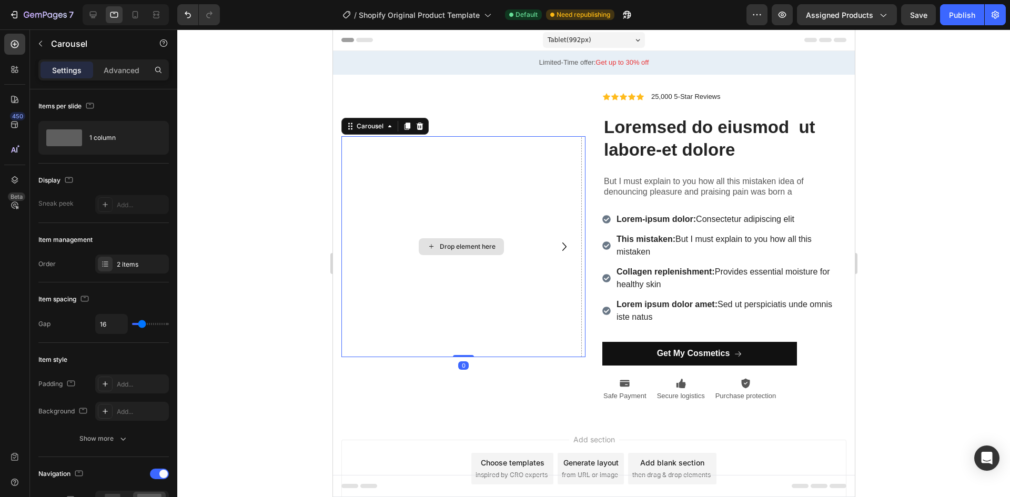
click at [450, 248] on div "Drop element here" at bounding box center [467, 246] width 56 height 8
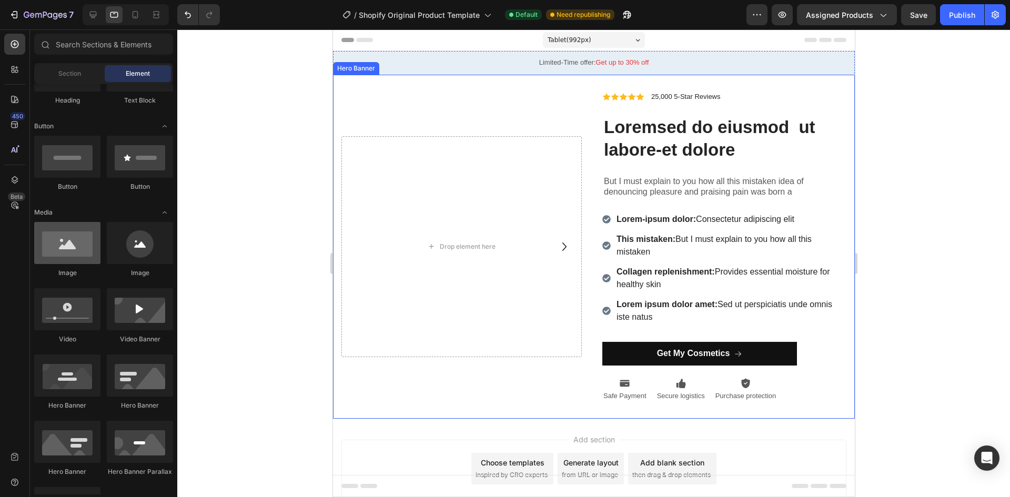
click at [67, 250] on div at bounding box center [67, 243] width 66 height 42
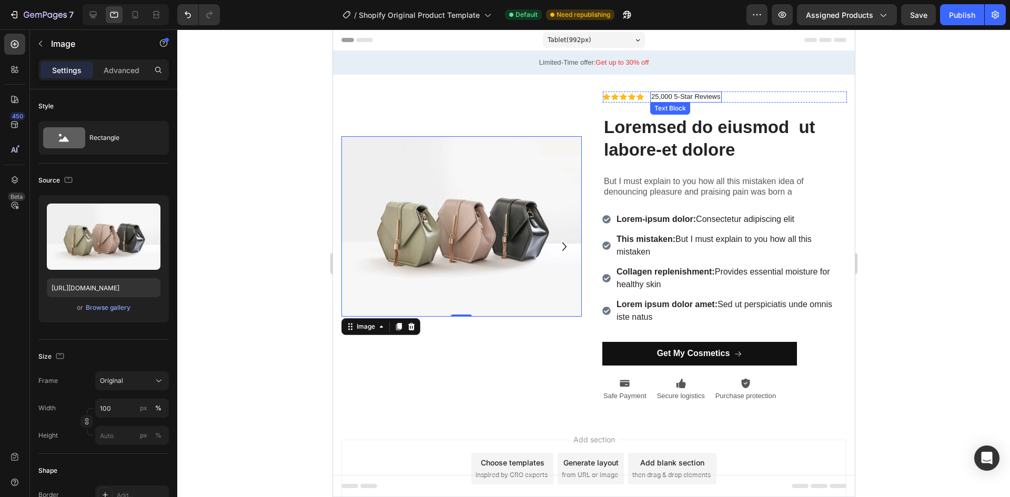
click at [658, 95] on p "25,000 5-Star Reviews" at bounding box center [684, 97] width 69 height 9
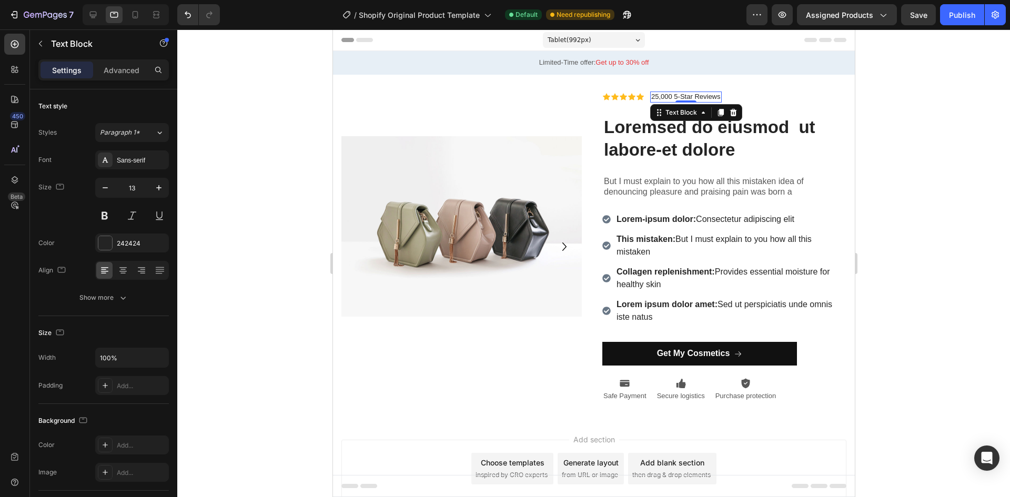
click at [658, 95] on p "25,000 5-Star Reviews" at bounding box center [684, 97] width 69 height 9
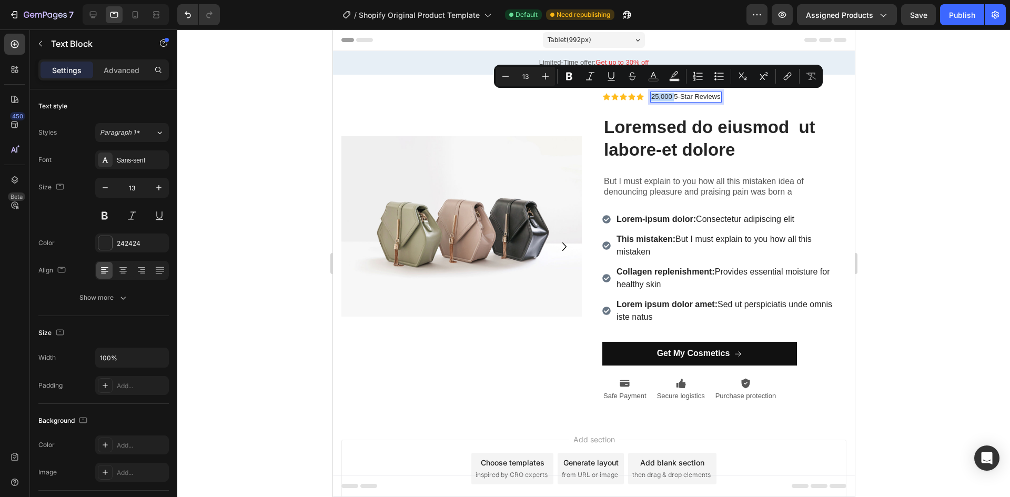
click at [663, 96] on p "25,000 5-Star Reviews" at bounding box center [684, 97] width 69 height 9
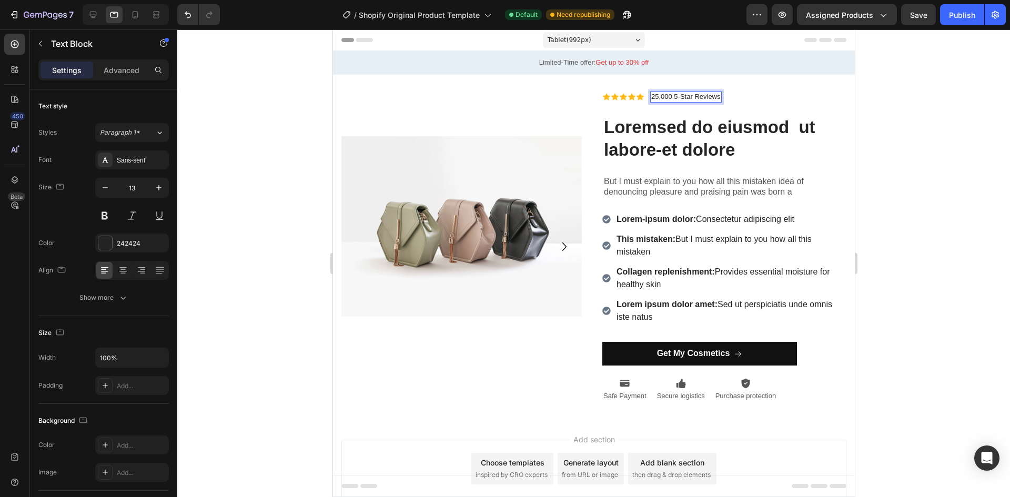
click at [666, 95] on p "25,000 5-Star Reviews" at bounding box center [684, 97] width 69 height 9
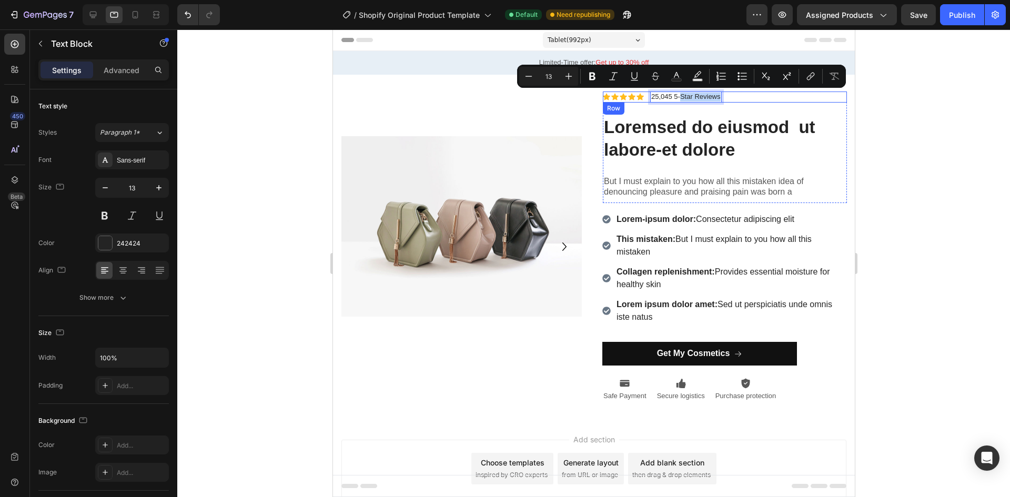
drag, startPoint x: 677, startPoint y: 96, endPoint x: 720, endPoint y: 100, distance: 43.9
click at [720, 100] on div "Icon Icon Icon Icon Icon Icon List 25,045 5-Star Reviews Text Block 0 Row" at bounding box center [724, 96] width 244 height 11
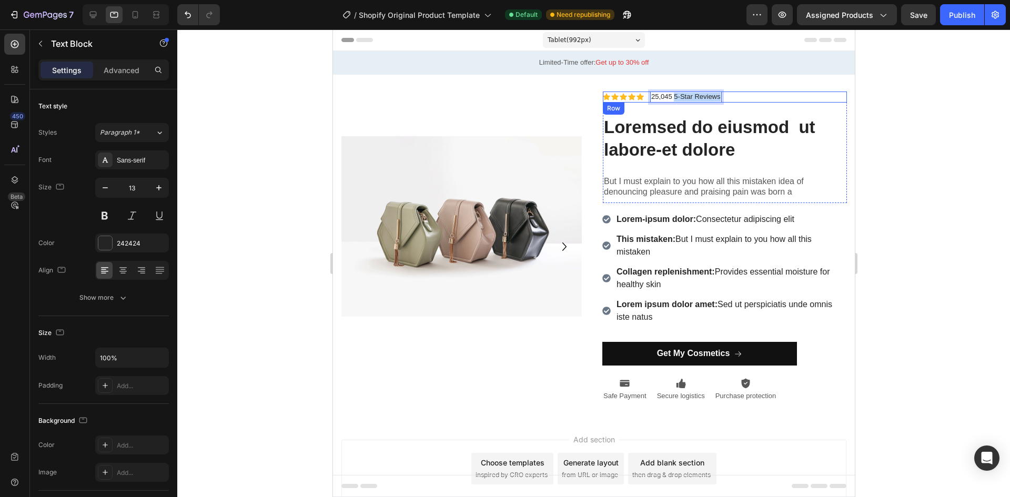
drag, startPoint x: 670, startPoint y: 97, endPoint x: 726, endPoint y: 96, distance: 55.8
click at [726, 96] on div "Icon Icon Icon Icon Icon Icon List 25,045 5-Star Reviews Text Block 0 Row" at bounding box center [724, 96] width 244 height 11
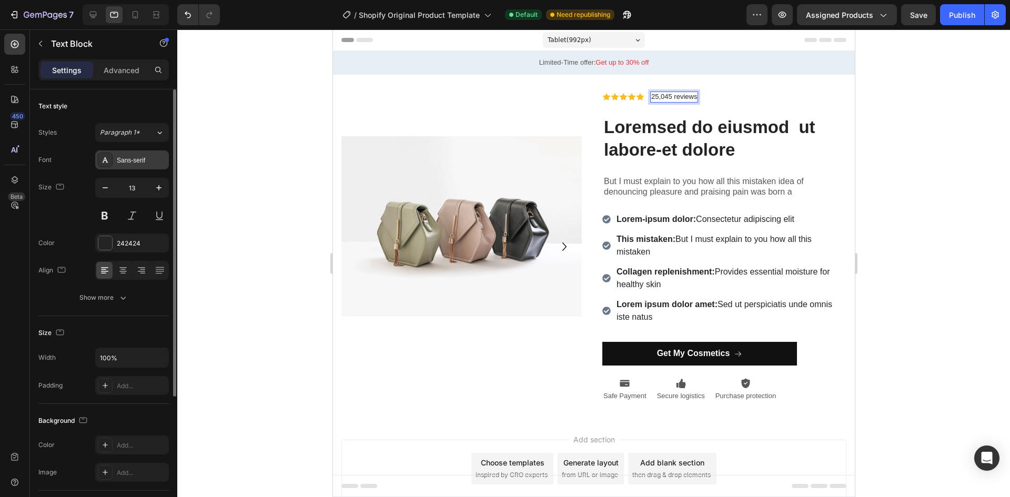
click at [128, 166] on div "Sans-serif" at bounding box center [132, 159] width 74 height 19
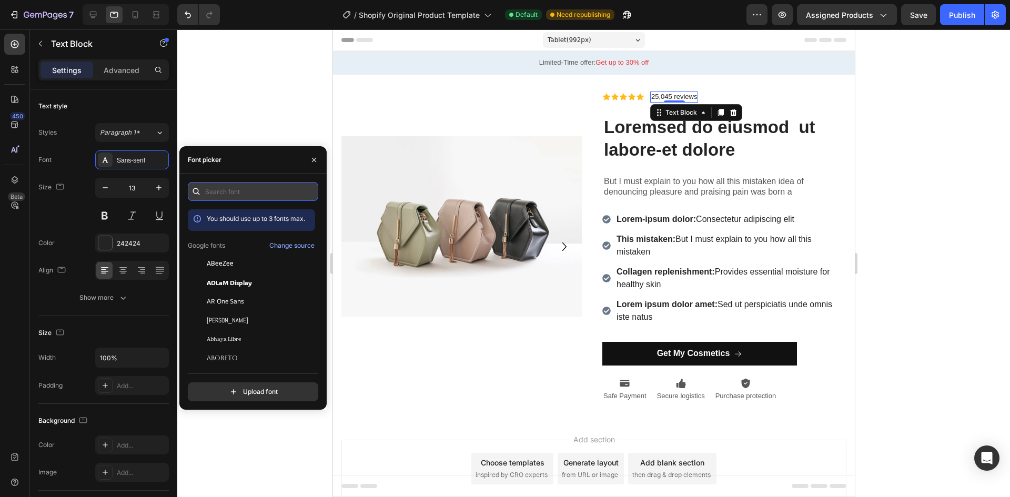
click at [246, 196] on input "text" at bounding box center [253, 191] width 130 height 19
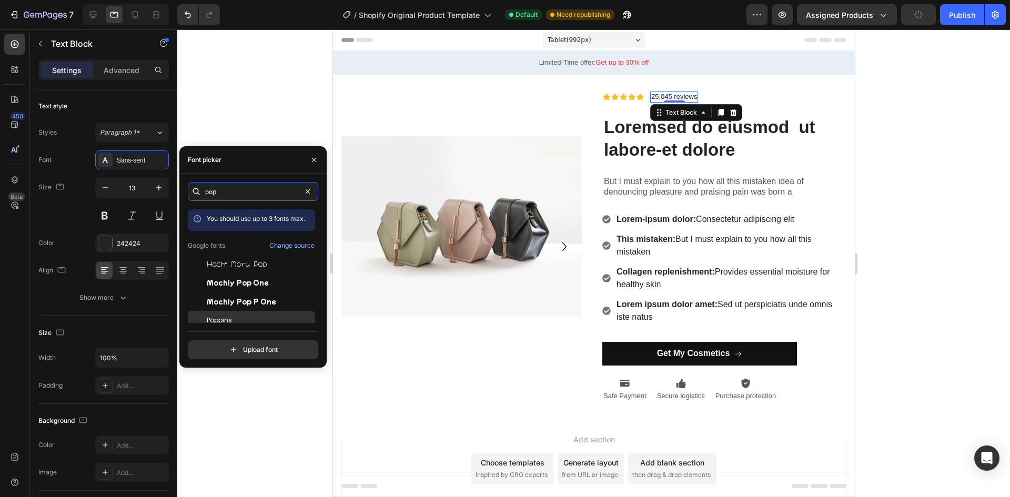
type input "pop"
click at [253, 316] on div "Poppins" at bounding box center [260, 320] width 106 height 9
click at [40, 46] on icon "button" at bounding box center [40, 43] width 8 height 8
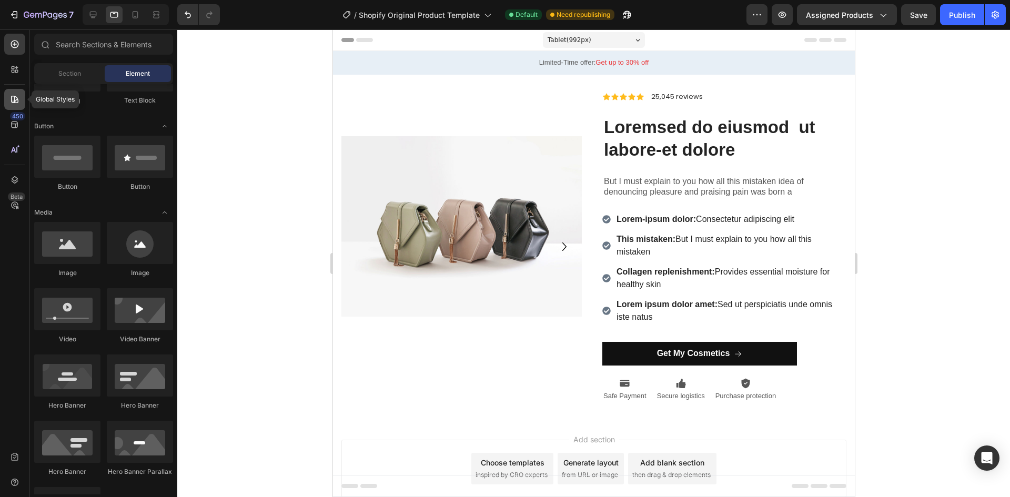
click at [12, 106] on div at bounding box center [14, 99] width 21 height 21
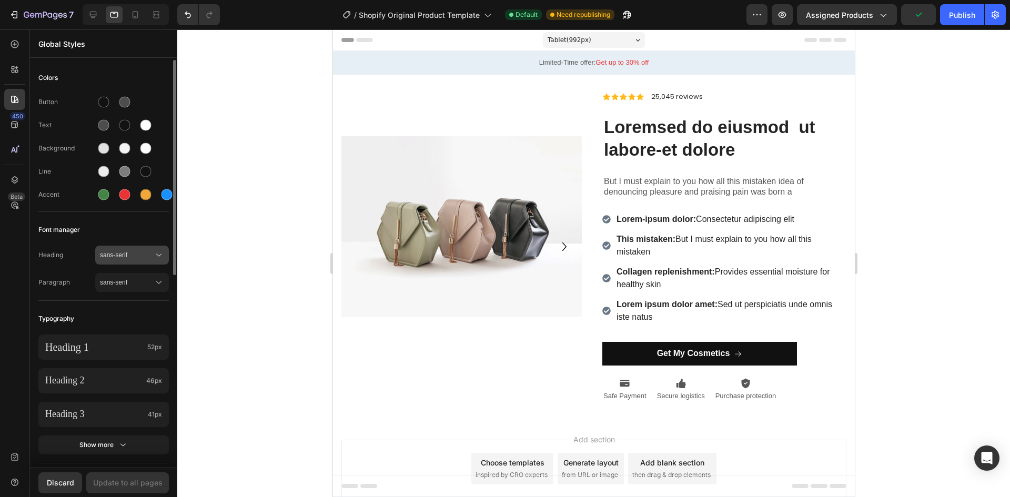
click at [127, 252] on span "sans-serif" at bounding box center [127, 254] width 54 height 9
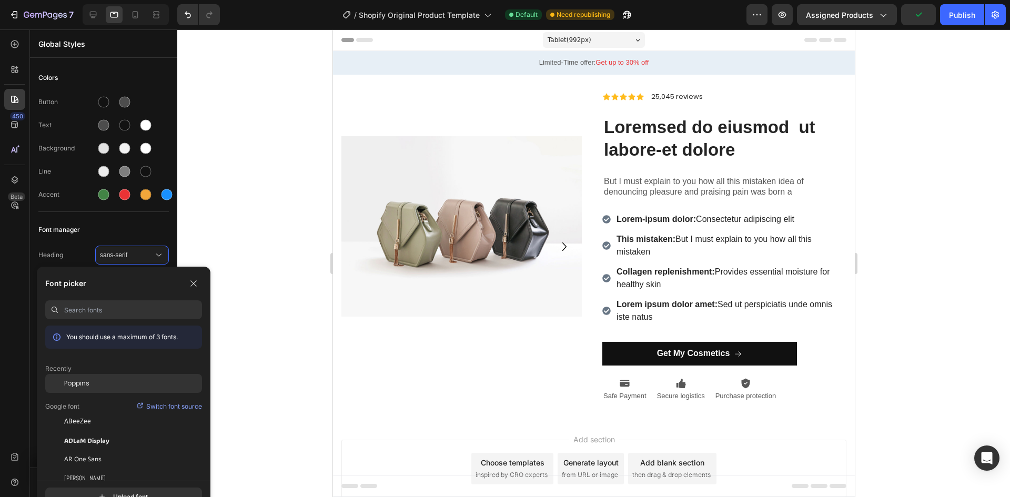
click at [110, 386] on div "Poppins" at bounding box center [133, 383] width 138 height 9
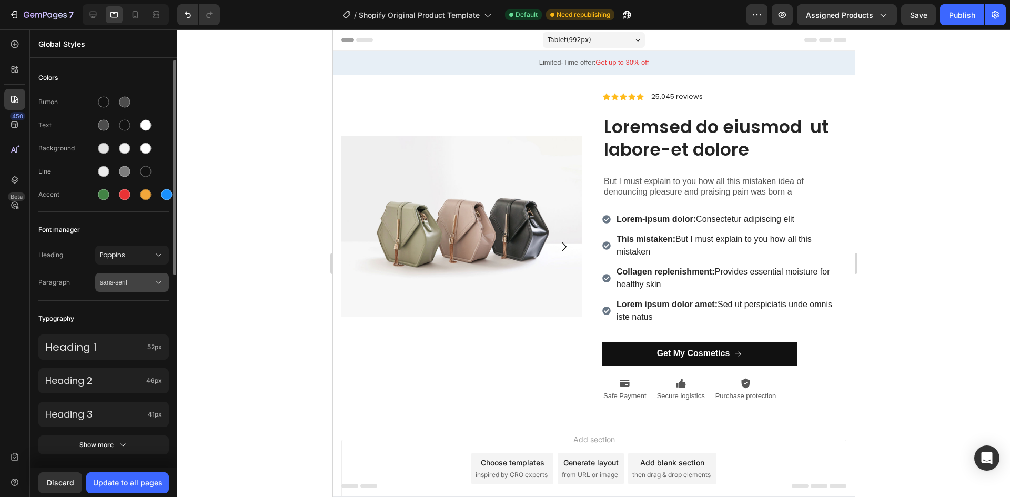
click at [143, 283] on span "sans-serif" at bounding box center [127, 282] width 54 height 9
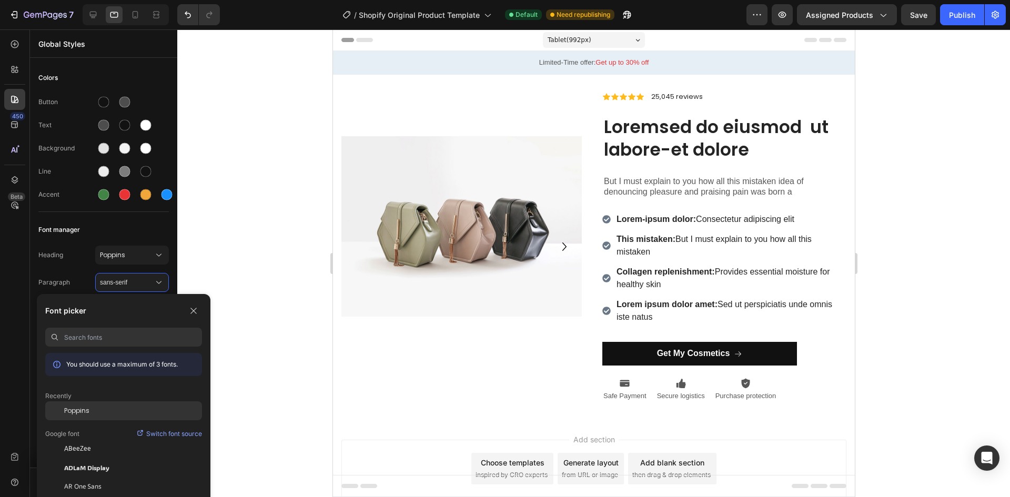
click at [90, 410] on div "Poppins" at bounding box center [133, 410] width 138 height 9
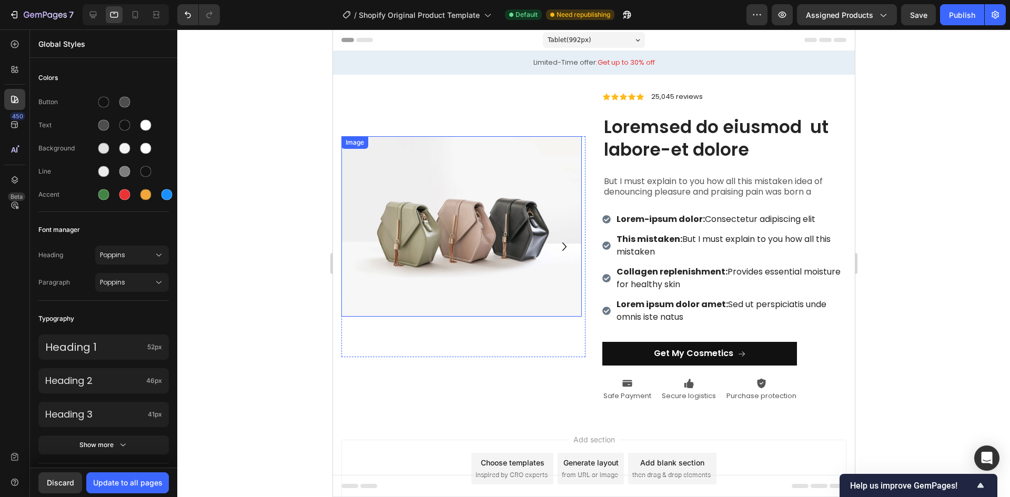
click at [492, 224] on img at bounding box center [461, 226] width 240 height 180
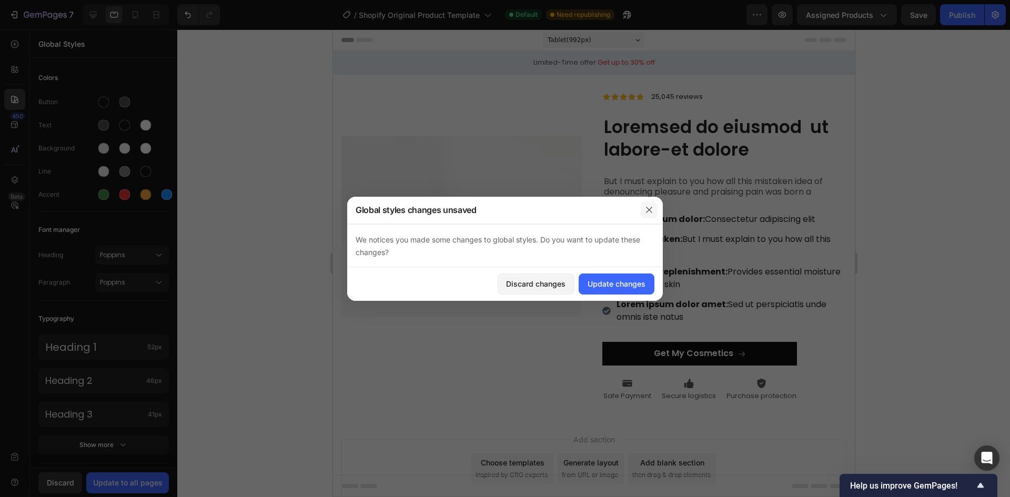
click at [648, 212] on icon "button" at bounding box center [649, 210] width 8 height 8
click at [448, 232] on img at bounding box center [461, 226] width 240 height 180
click at [550, 289] on div "Discard changes" at bounding box center [535, 283] width 59 height 11
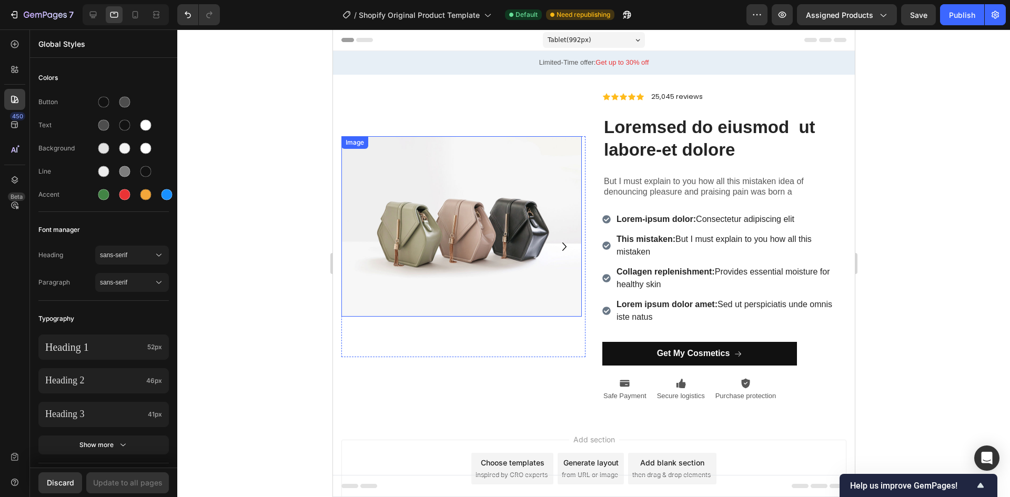
click at [441, 228] on img at bounding box center [461, 226] width 240 height 180
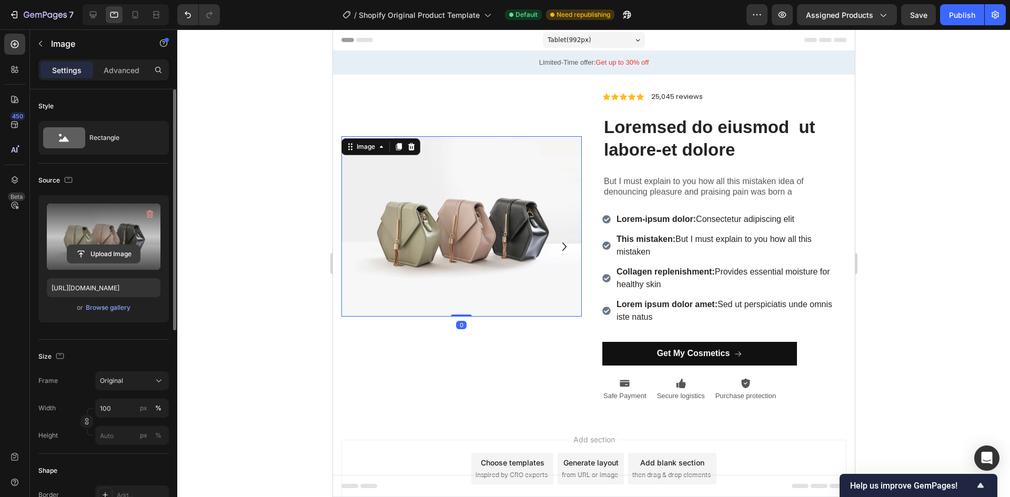
click at [105, 249] on input "file" at bounding box center [103, 254] width 73 height 18
type input "C:\fakepath\84d557b7-d92a-4956-9e16-57fdd071f675.gif"
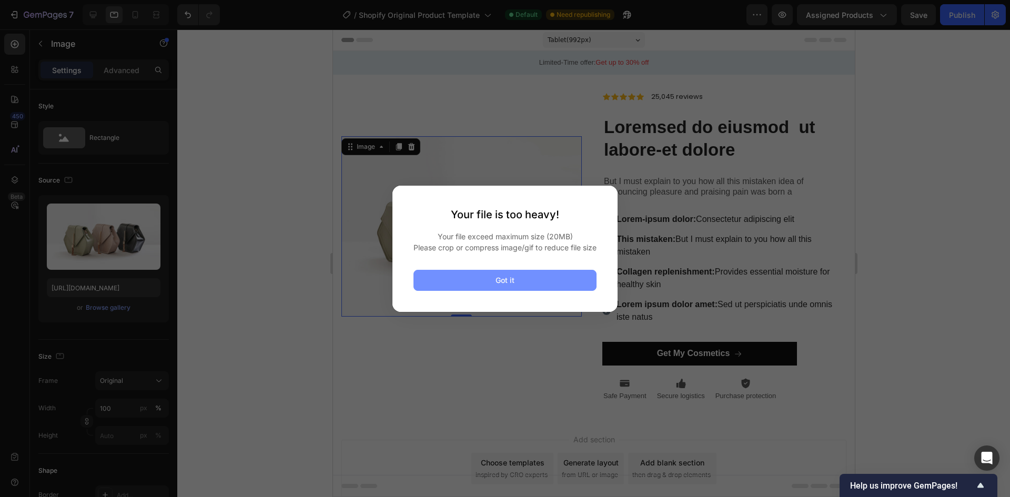
click at [472, 282] on button "Got it" at bounding box center [504, 280] width 183 height 21
